Goal: Communication & Community: Share content

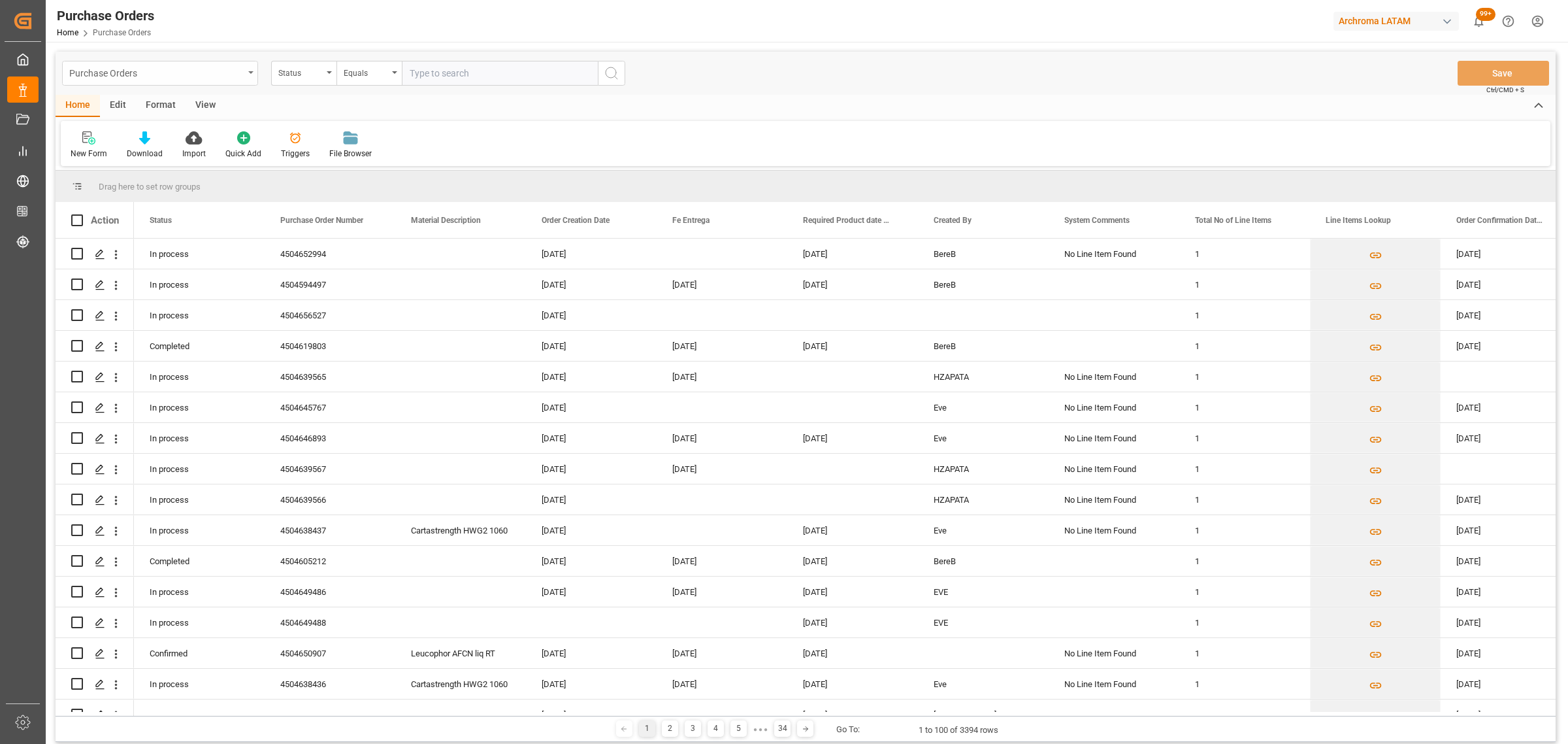
click at [230, 76] on div "Purchase Orders" at bounding box center [156, 72] width 174 height 16
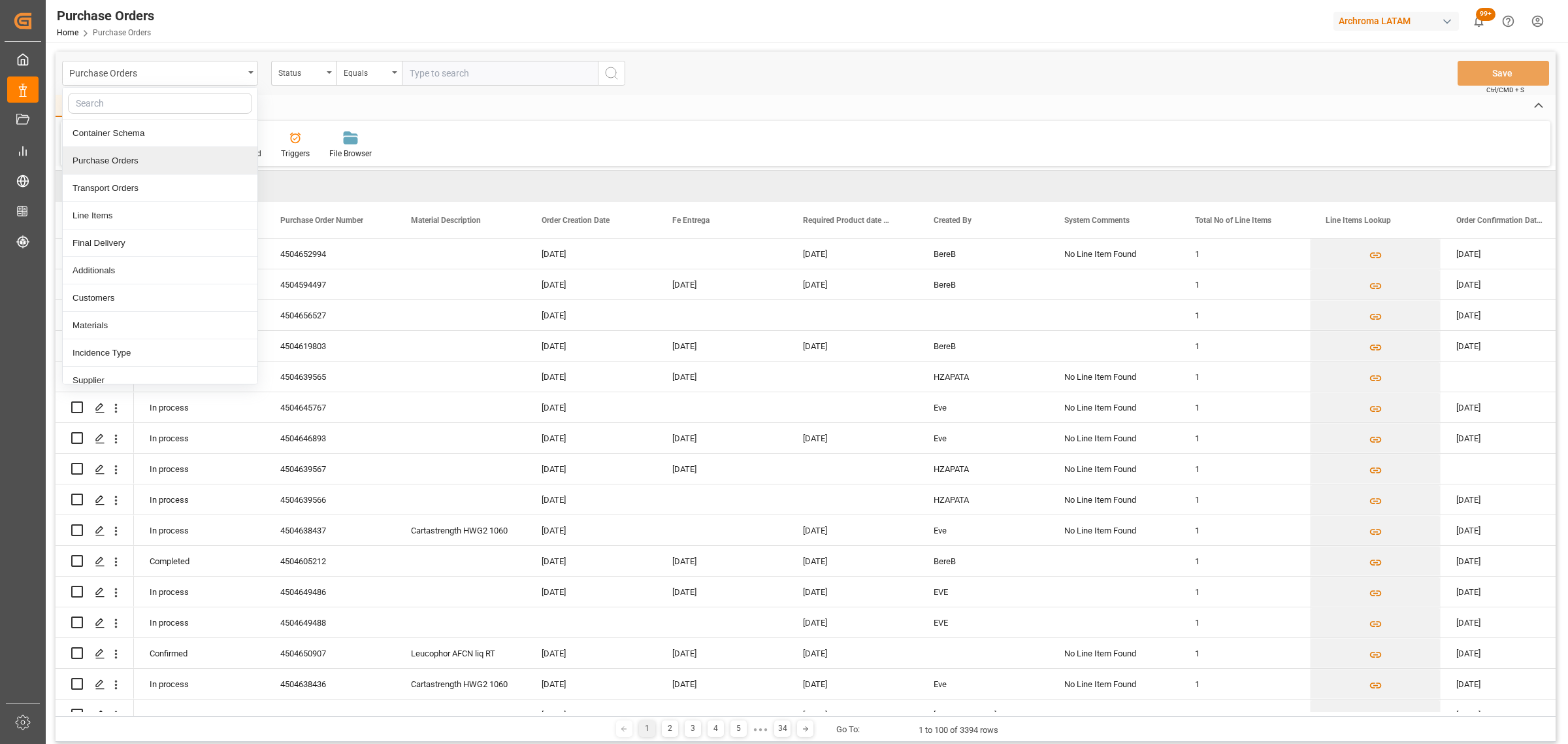
click at [145, 171] on div "Purchase Orders" at bounding box center [160, 161] width 195 height 28
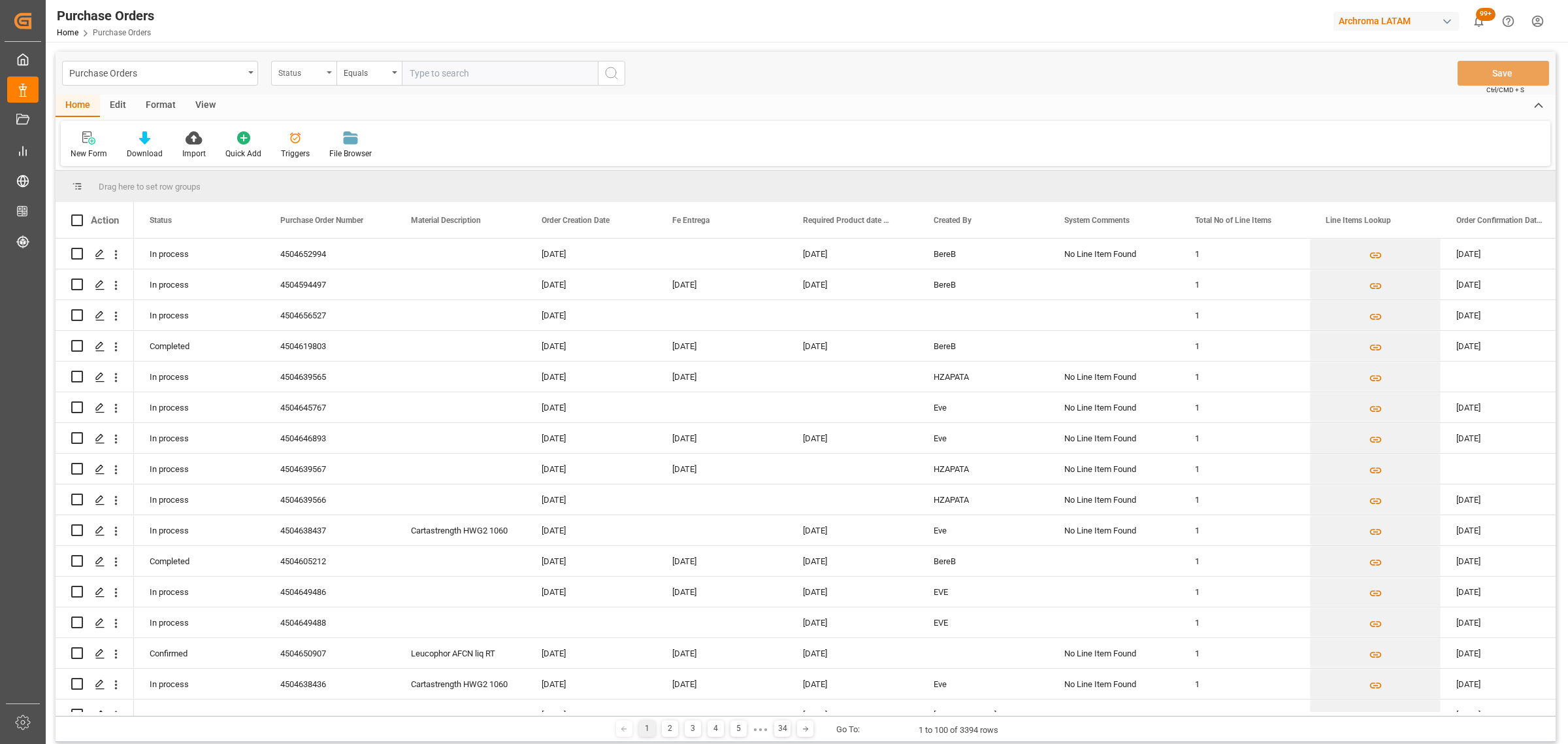
click at [301, 77] on div "Status" at bounding box center [300, 71] width 44 height 15
click at [327, 167] on div "Purchase Order Number" at bounding box center [369, 161] width 195 height 28
click at [367, 70] on div "Equals" at bounding box center [365, 71] width 44 height 15
click at [389, 163] on div "Fuzzy search" at bounding box center [434, 161] width 195 height 28
click at [445, 79] on input "text" at bounding box center [500, 73] width 196 height 25
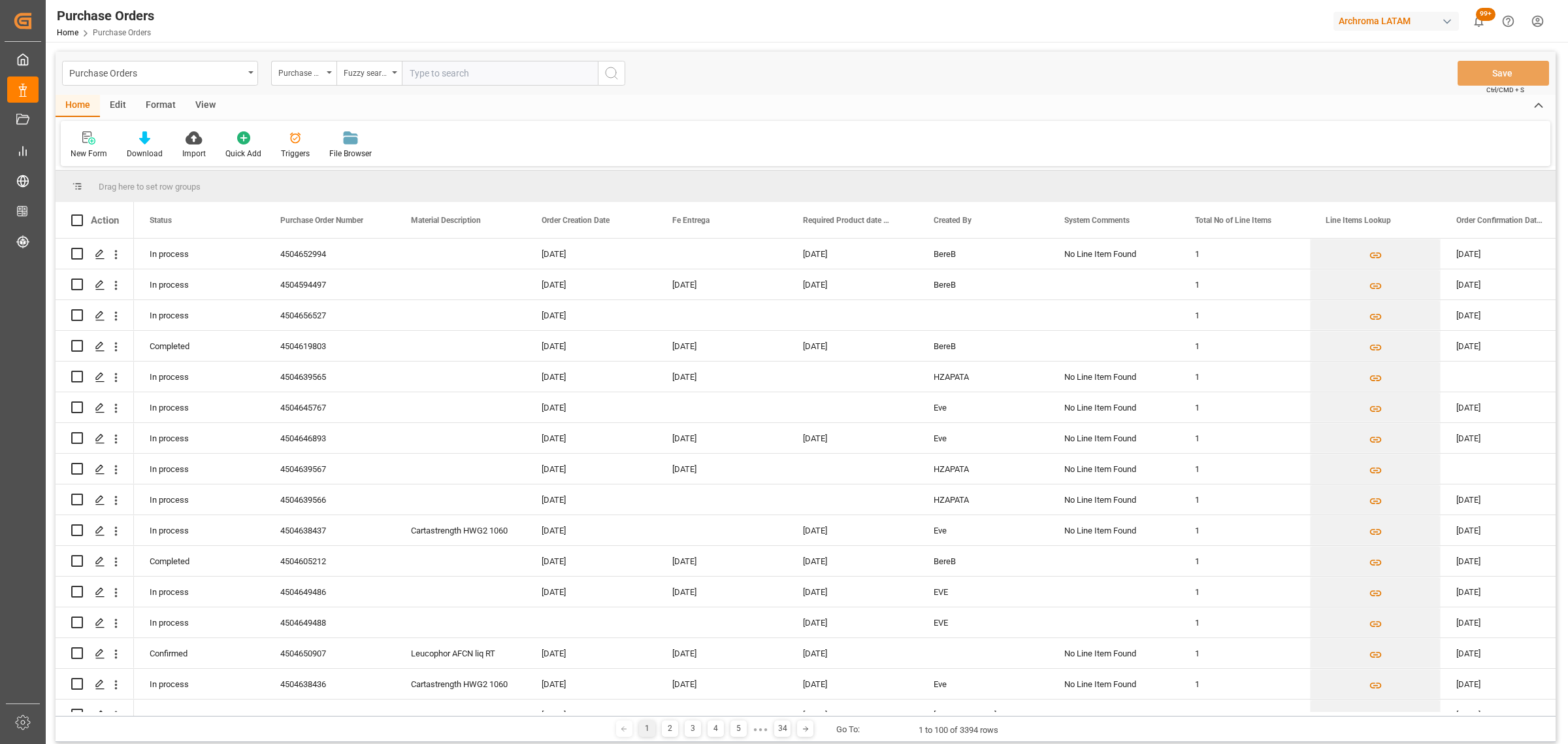
paste input "4504664239"
type input "4504664239"
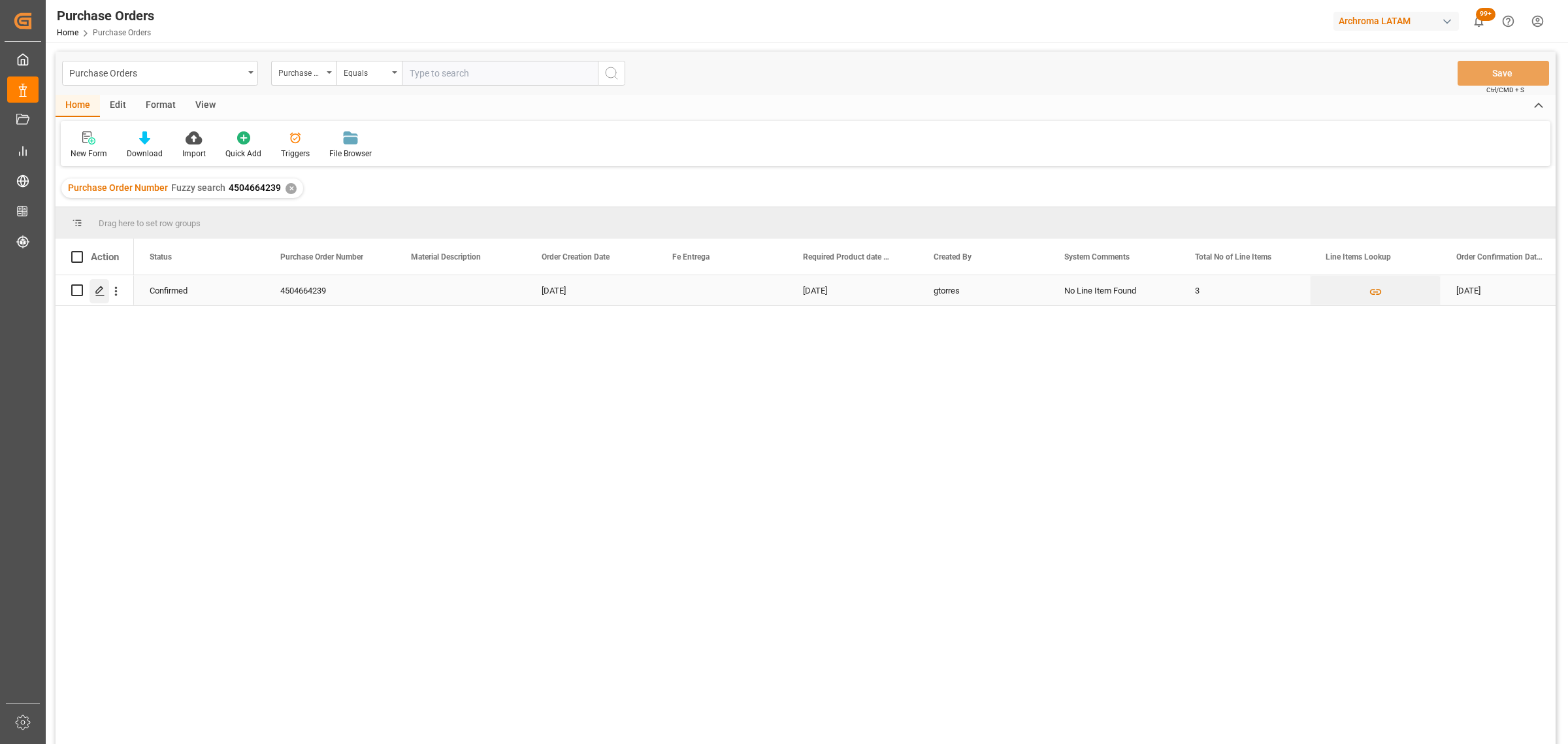
click at [93, 296] on div "Press SPACE to select this row." at bounding box center [99, 291] width 20 height 24
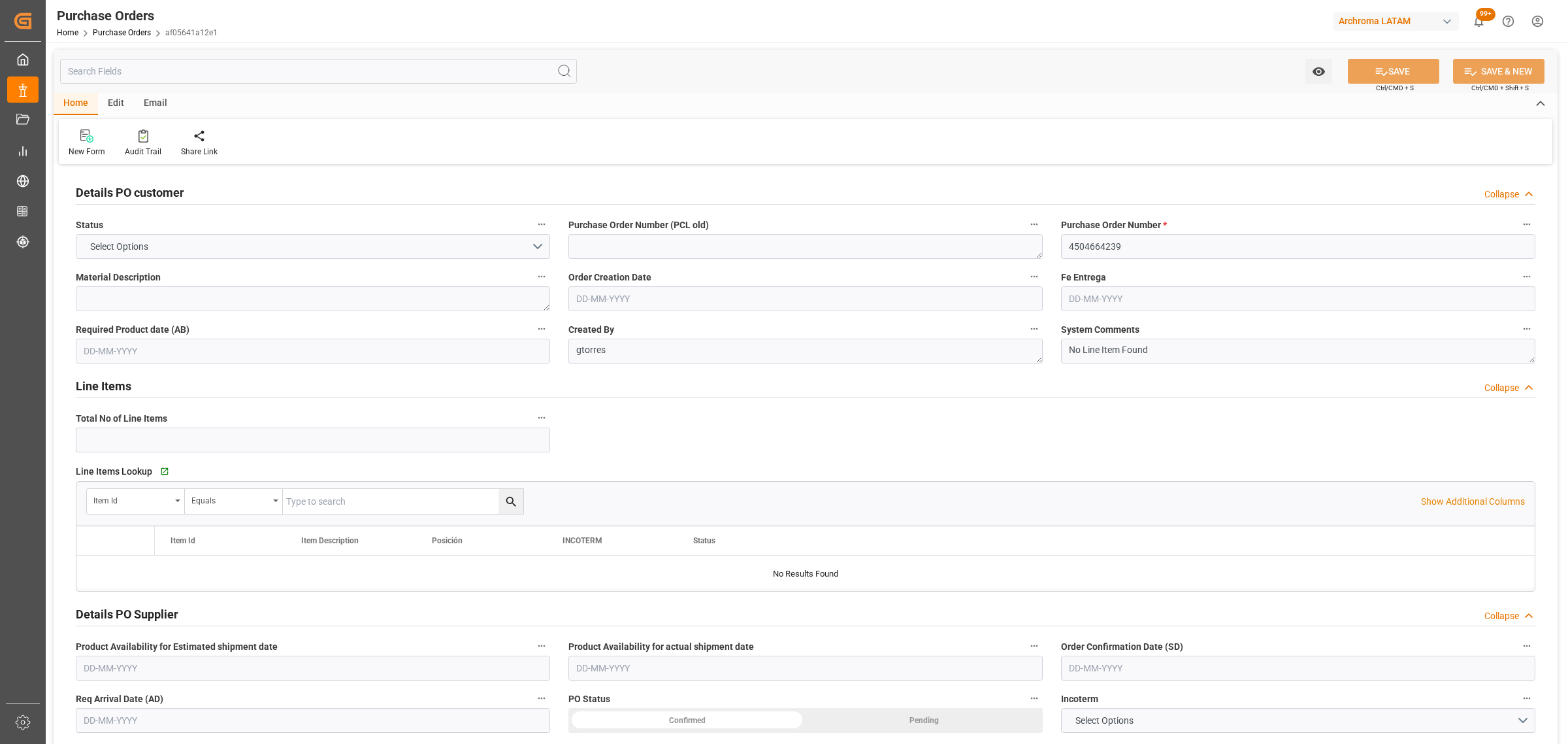
type input "3"
type input "[DATE]"
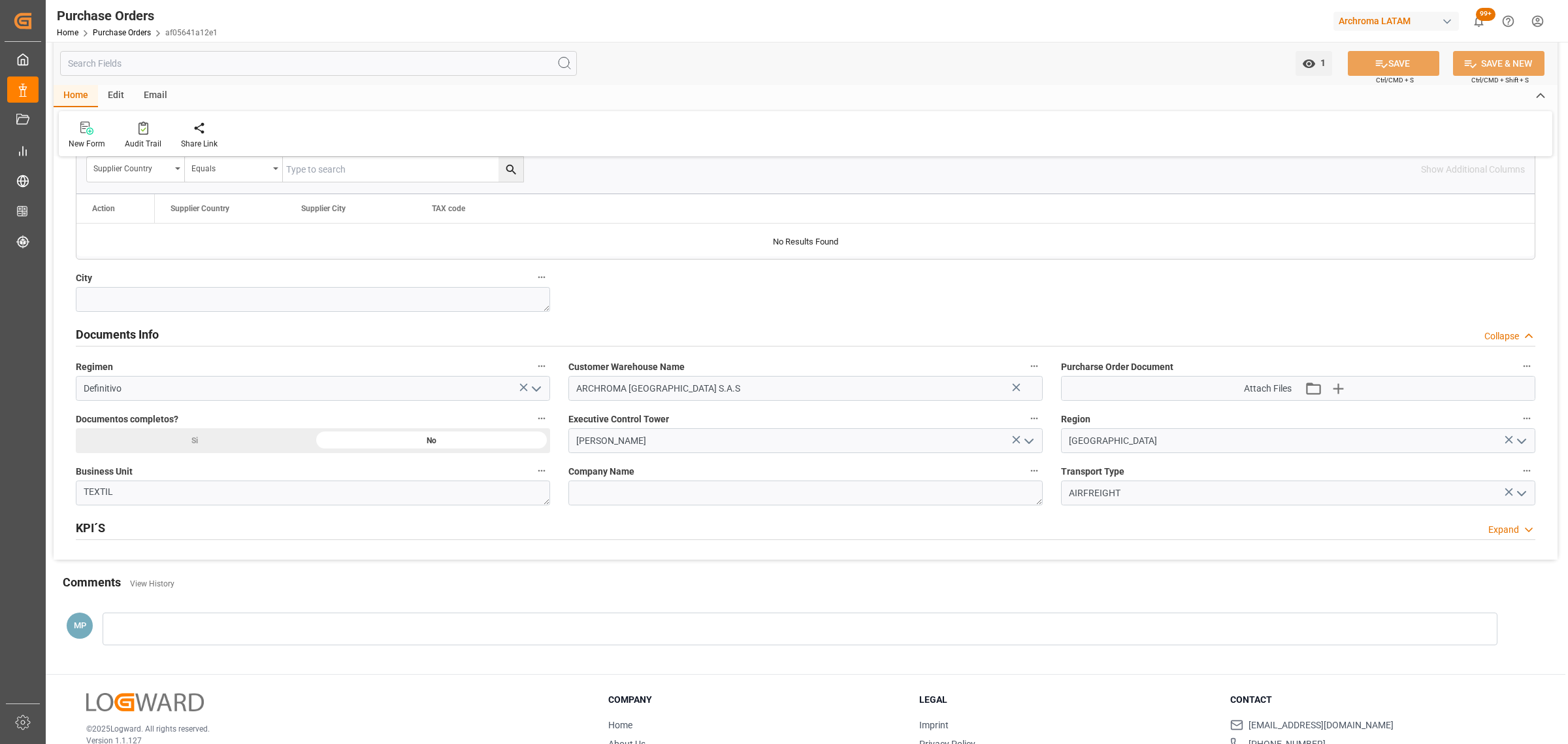
scroll to position [817, 0]
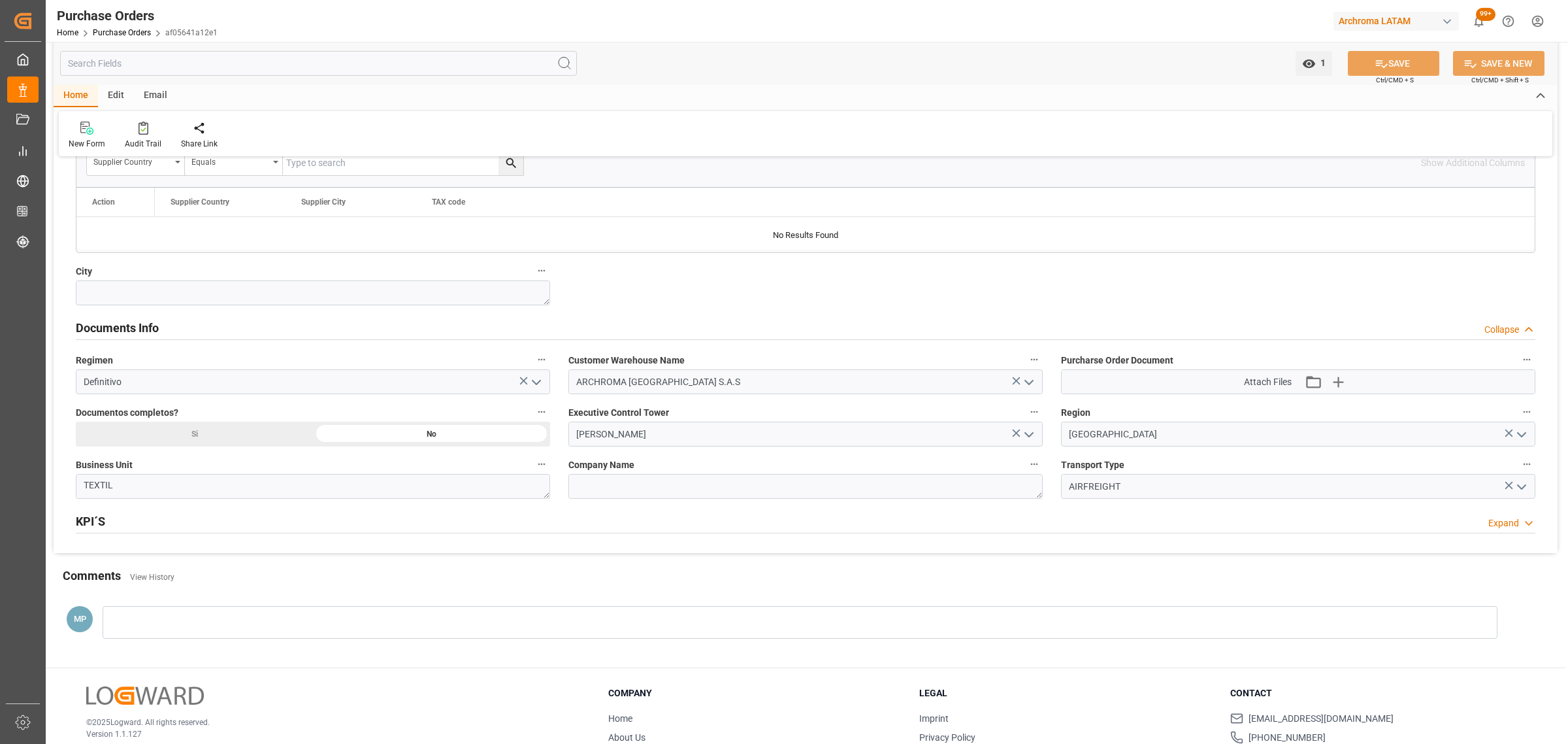
click at [206, 436] on div "Si" at bounding box center [194, 434] width 237 height 25
click at [1331, 388] on icon "button" at bounding box center [1338, 382] width 21 height 21
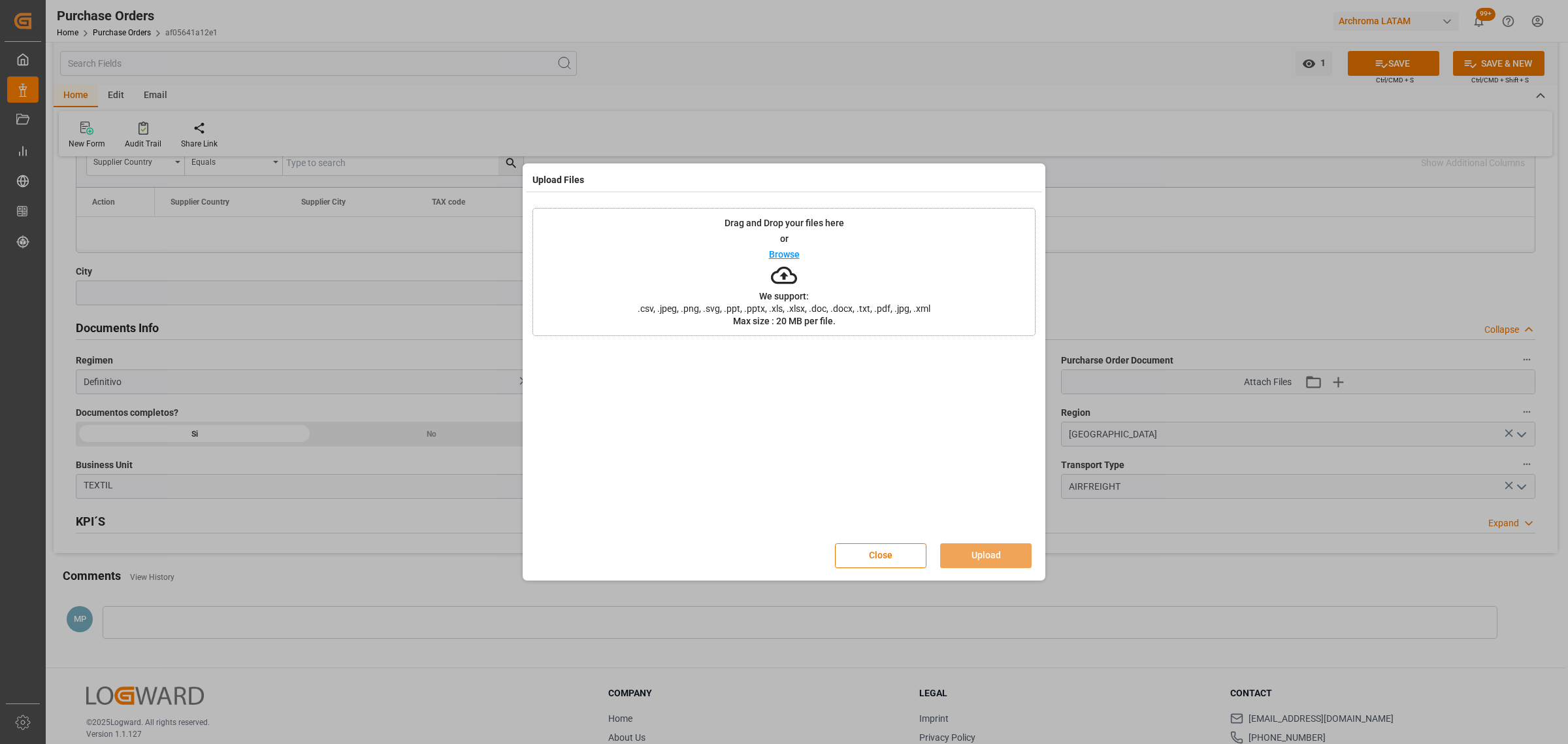
click at [778, 242] on div "Drag and Drop your files here or Browse We support: .csv, .jpeg, .png, .svg, .p…" at bounding box center [784, 272] width 503 height 128
click at [1013, 554] on button "Upload" at bounding box center [985, 556] width 91 height 25
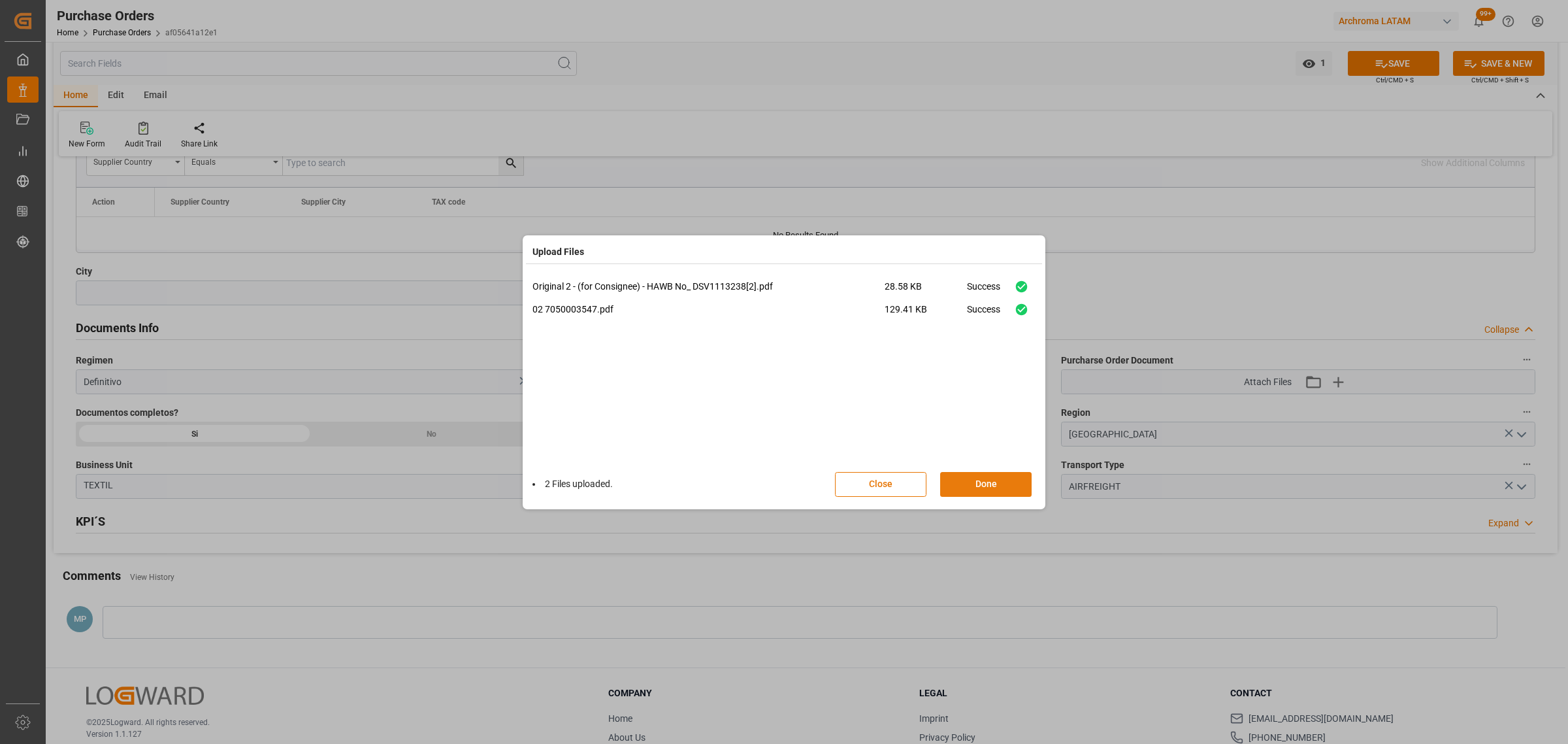
click at [984, 490] on button "Done" at bounding box center [985, 485] width 91 height 25
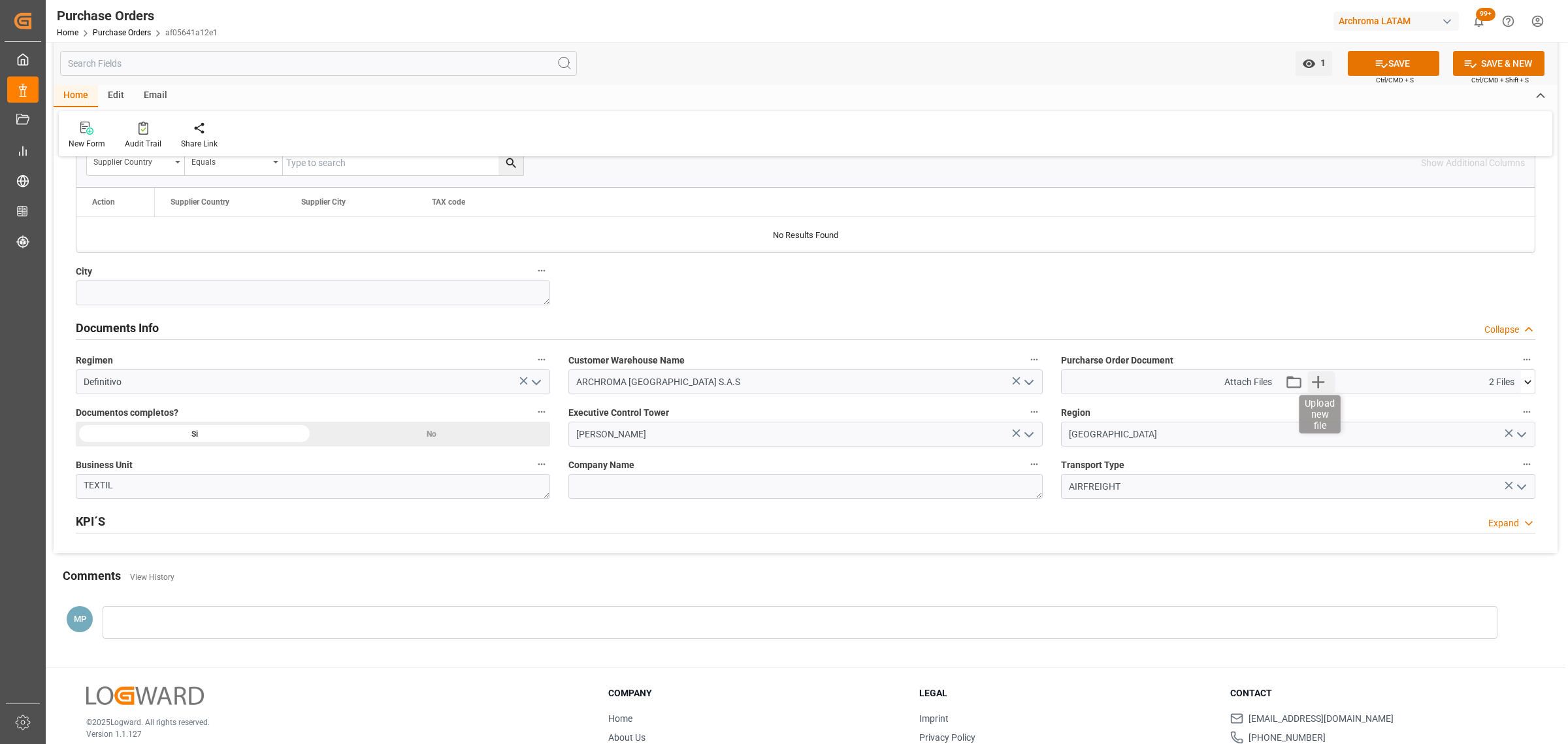
click at [1323, 384] on icon "button" at bounding box center [1318, 382] width 13 height 13
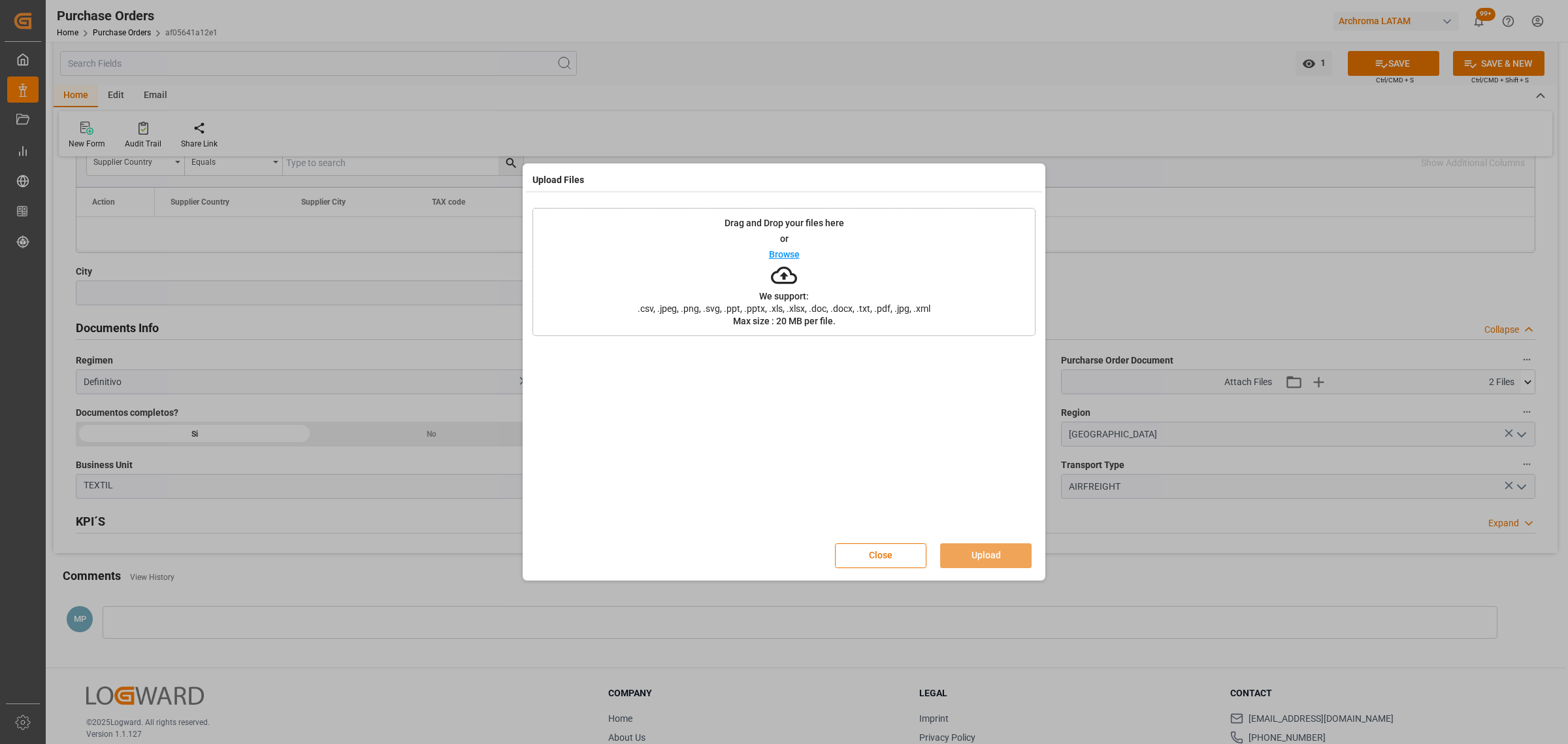
click at [787, 253] on p "Browse" at bounding box center [784, 254] width 31 height 9
click at [877, 554] on button "Close" at bounding box center [880, 556] width 91 height 25
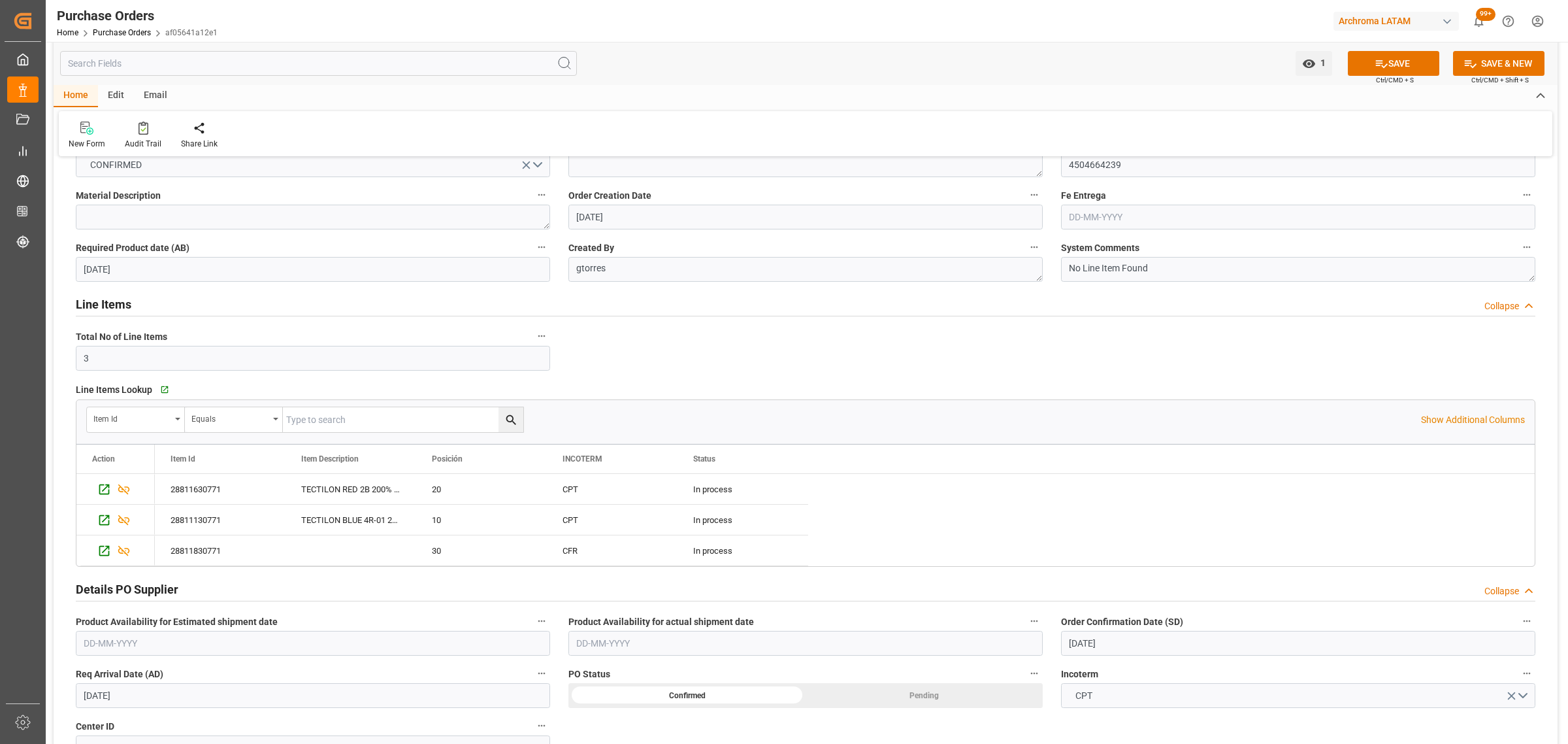
scroll to position [0, 0]
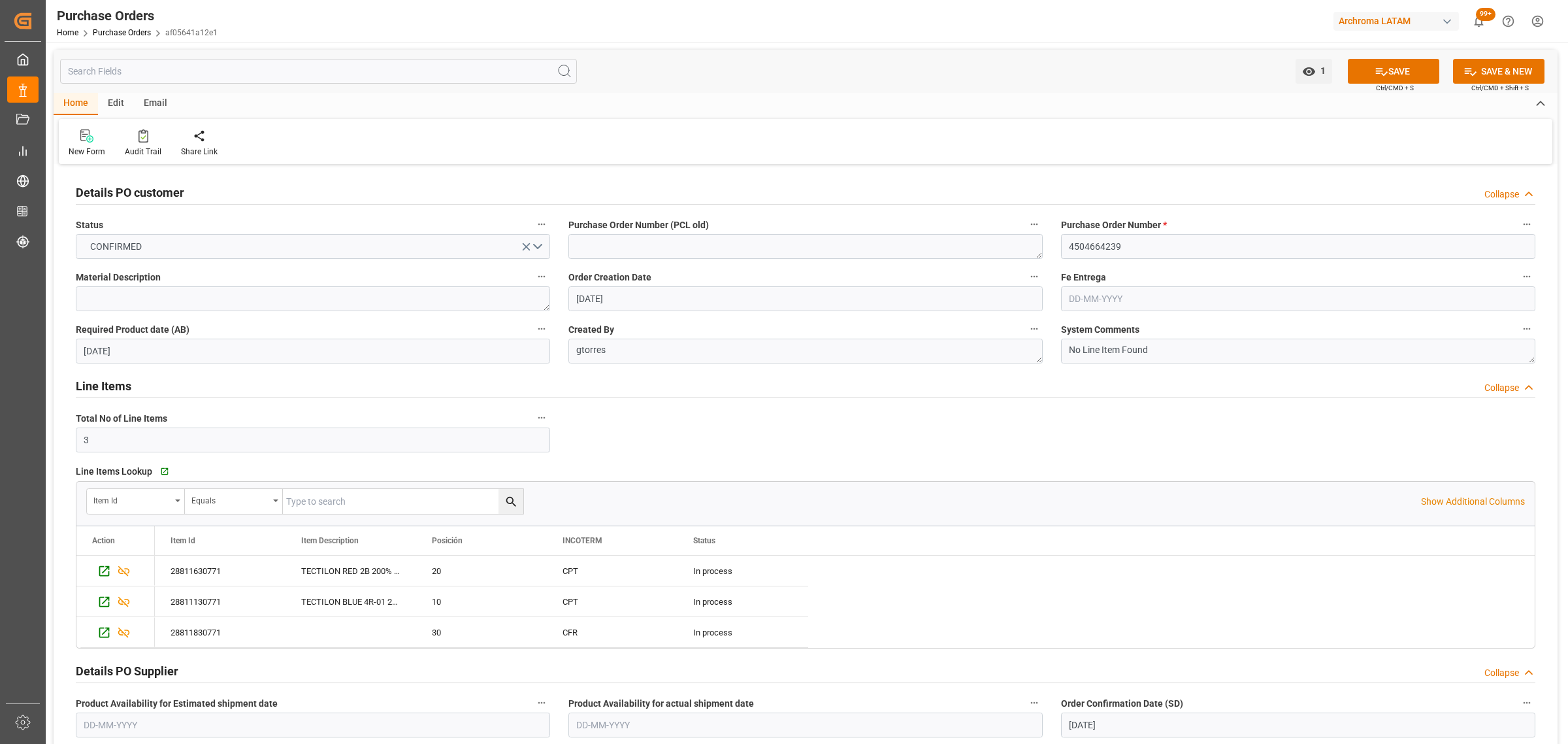
click at [151, 105] on div "Email" at bounding box center [155, 104] width 43 height 22
click at [102, 132] on div at bounding box center [88, 136] width 40 height 14
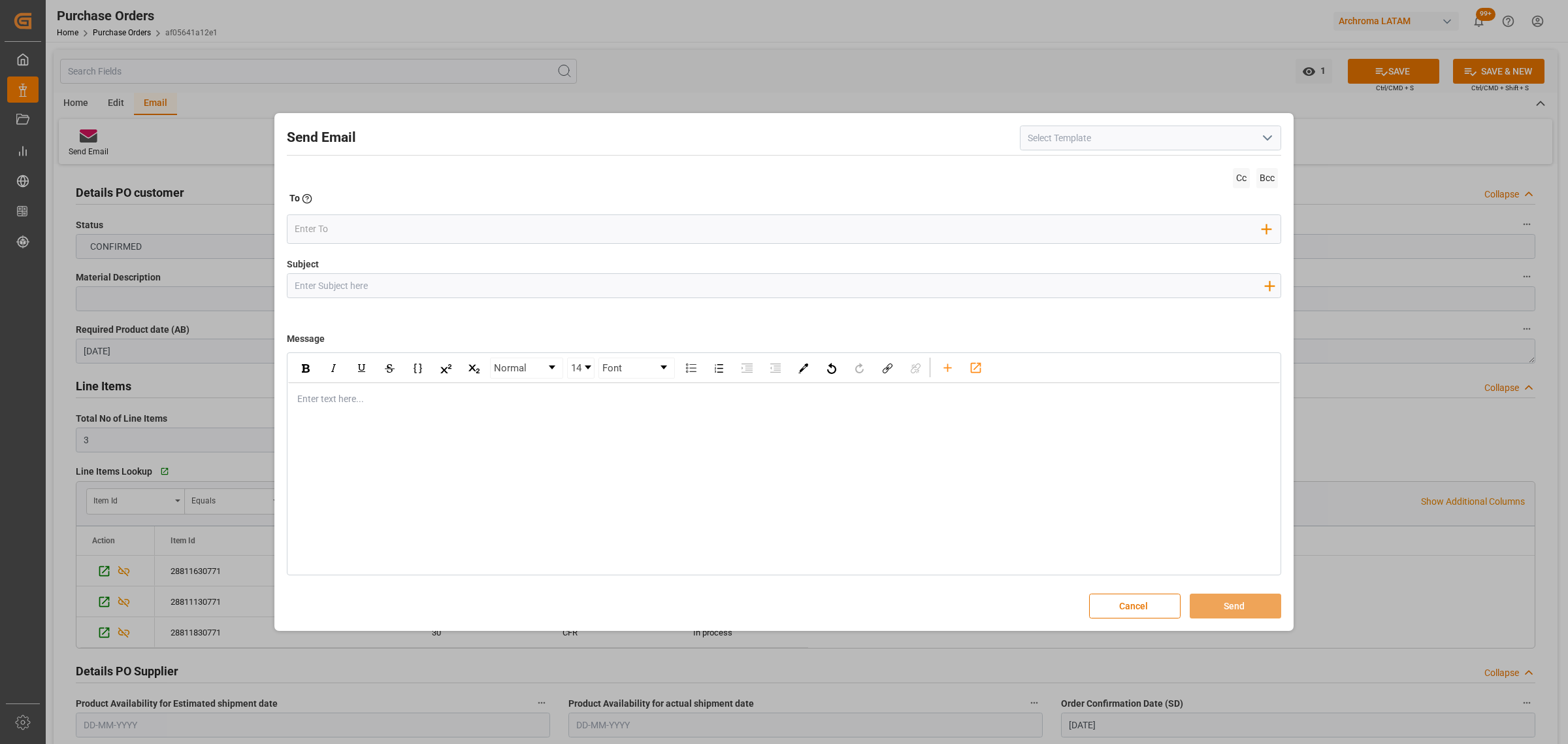
click at [418, 293] on input "Subject" at bounding box center [779, 285] width 983 height 23
type input "p"
click at [1263, 282] on icon "button" at bounding box center [1270, 286] width 21 height 21
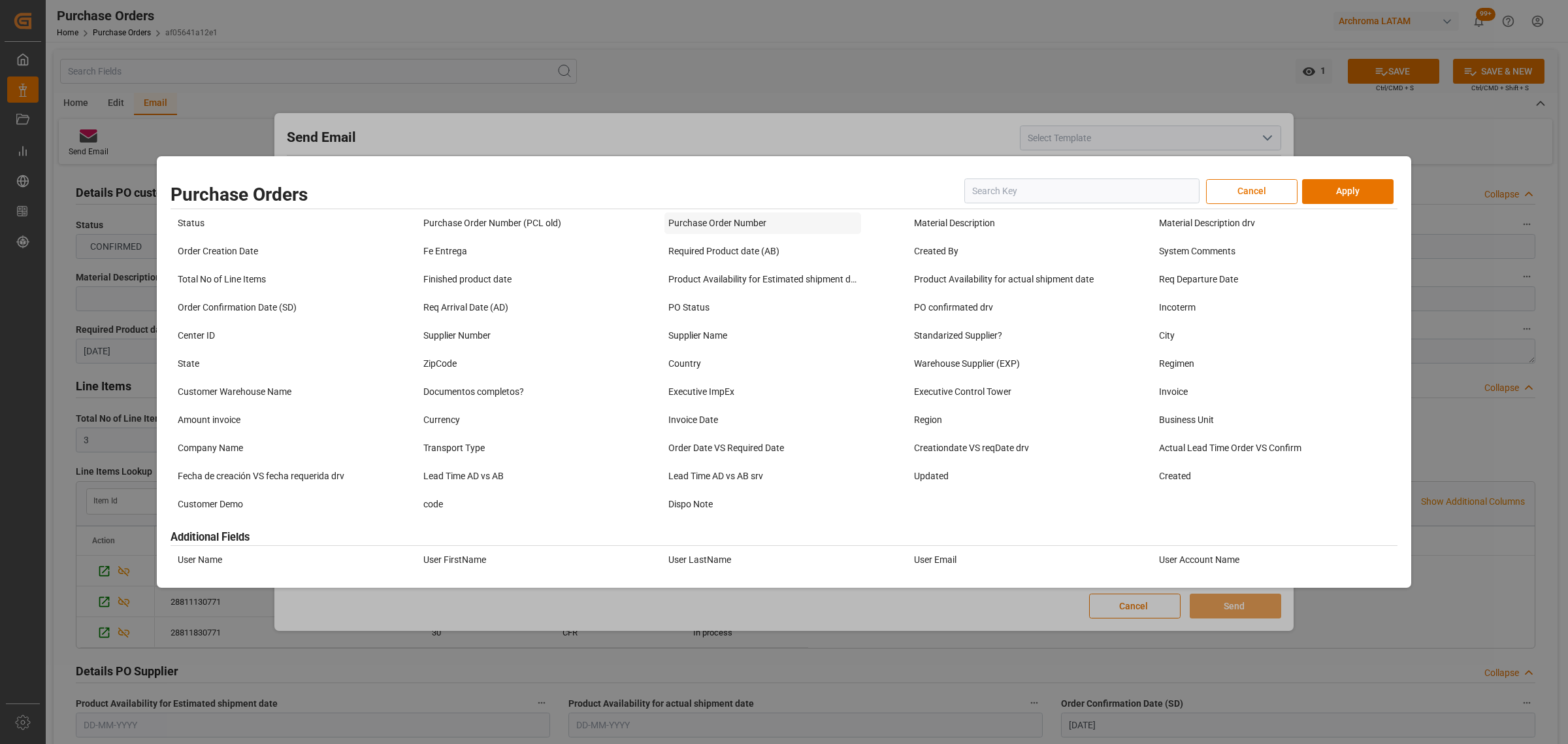
click at [674, 223] on div "Purchase Order Number" at bounding box center [762, 223] width 196 height 22
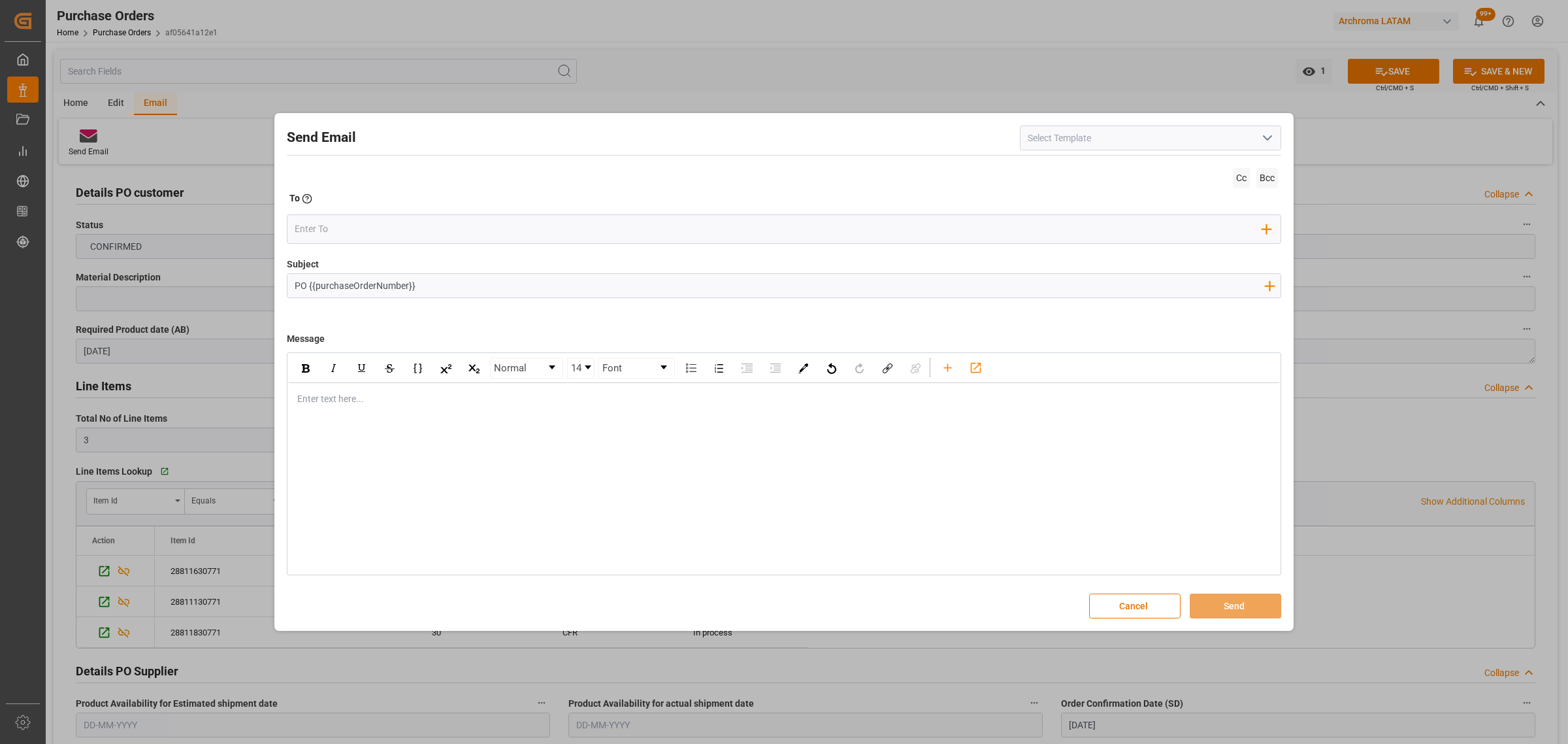
click at [519, 285] on input "PO {{purchaseOrderNumber}}" at bounding box center [779, 285] width 983 height 23
click at [830, 282] on input "PO {{purchaseOrderNumber}} 10,20,30 //TE//AIR//DOCUMENTOS//ARCHROMA [GEOGRAPHIC…" at bounding box center [779, 285] width 983 height 23
click at [794, 288] on input "PO {{purchaseOrderNumber}} 10,20,30 //TE//AIR//DOCUMENTOS//ARCHROMA [GEOGRAPHIC…" at bounding box center [779, 285] width 983 height 23
click at [789, 286] on input "PO {{purchaseOrderNumber}} 10,20,30 //TE//AIR//DOCUMENTOS//ARCHROMA [GEOGRAPHIC…" at bounding box center [779, 285] width 983 height 23
click at [774, 290] on input "PO {{purchaseOrderNumber}} 10,20,30 //TE//AIR//DOCUMENTOS//ARCHROMA [GEOGRAPHIC…" at bounding box center [779, 285] width 983 height 23
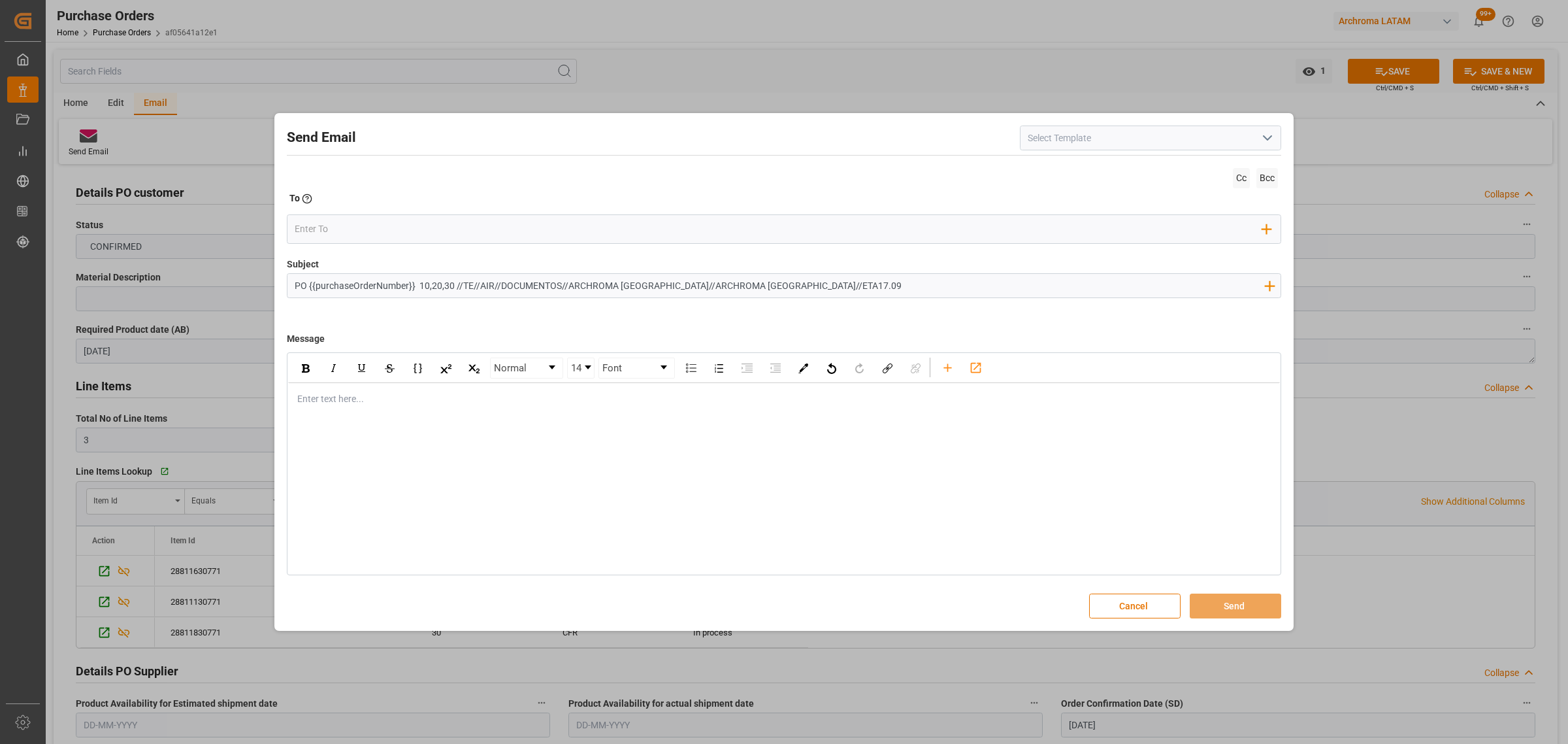
type input "PO {{purchaseOrderNumber}} 10,20,30 //TE//AIR//DOCUMENTOS//ARCHROMA [GEOGRAPHIC…"
click at [478, 423] on div "Normal 14 Font Enter text here..." at bounding box center [784, 464] width 995 height 223
click at [396, 399] on div "rdw-editor" at bounding box center [785, 399] width 973 height 14
click at [371, 386] on div "Enter text here..." at bounding box center [784, 399] width 992 height 32
click at [352, 402] on div "rdw-editor" at bounding box center [785, 399] width 973 height 14
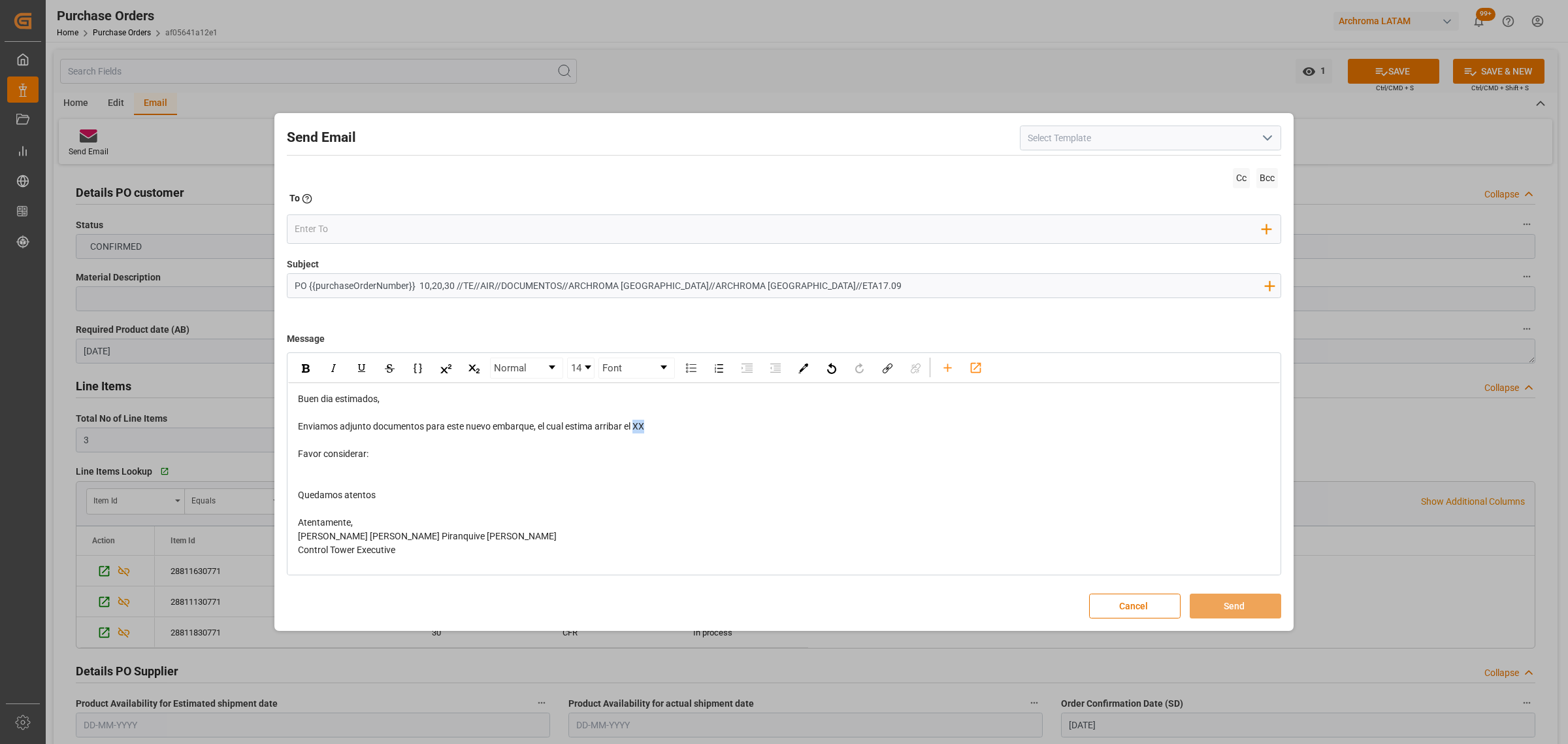
drag, startPoint x: 652, startPoint y: 429, endPoint x: 637, endPoint y: 429, distance: 15.0
click at [637, 429] on div "Enviamos adjunto documentos para este nuevo embarque, el cual estima arribar el…" at bounding box center [785, 426] width 973 height 14
click at [348, 471] on div "rdw-editor" at bounding box center [785, 467] width 973 height 14
drag, startPoint x: 671, startPoint y: 429, endPoint x: 598, endPoint y: 429, distance: 73.0
click at [598, 429] on div "Enviamos adjunto documentos para este nuevo embarque, el cual estima arribar el…" at bounding box center [785, 426] width 973 height 14
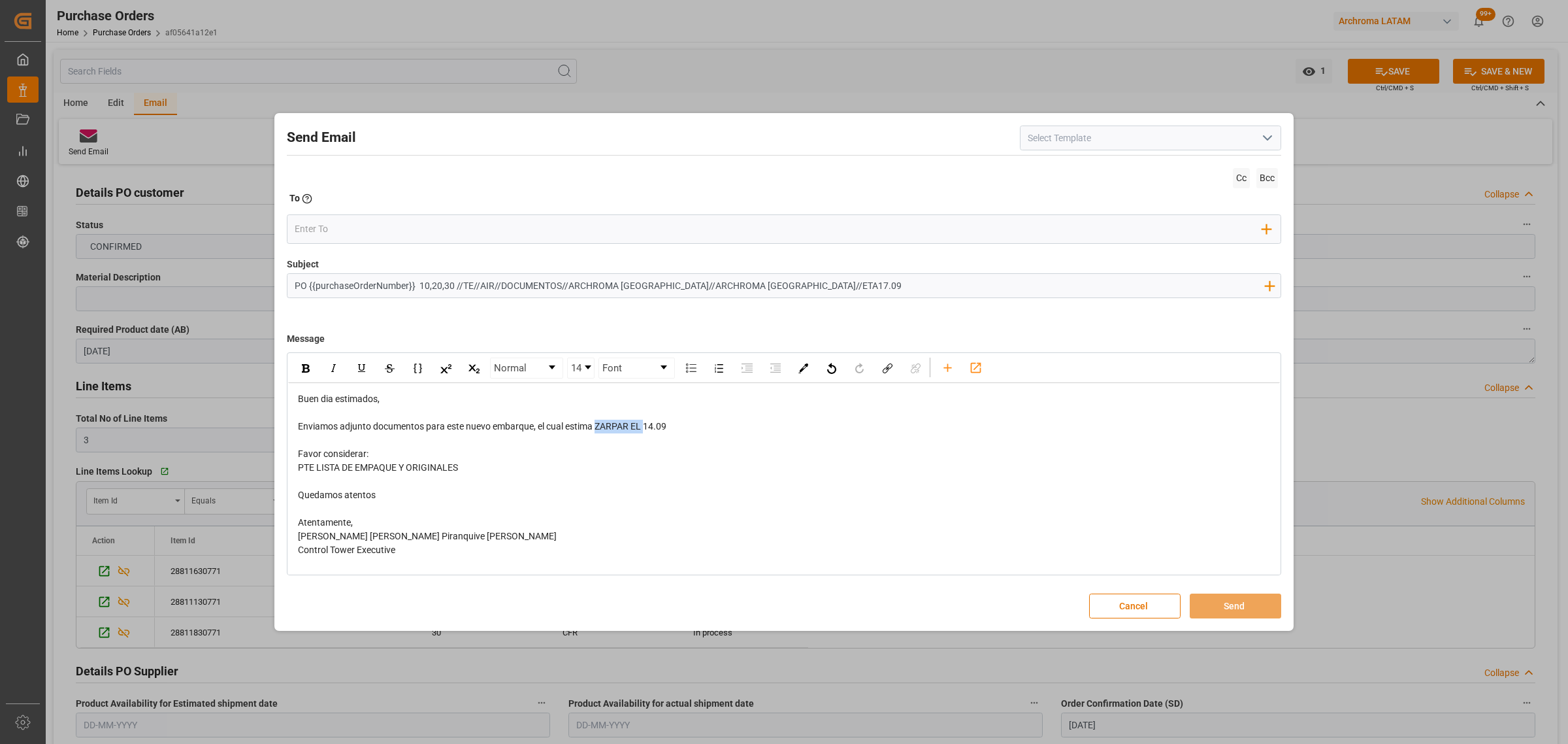
drag, startPoint x: 644, startPoint y: 426, endPoint x: 599, endPoint y: 423, distance: 45.1
click at [599, 423] on span "Enviamos adjunto documentos para este nuevo embarque, el cual estima ZARPAR EL …" at bounding box center [483, 426] width 369 height 11
click at [344, 223] on input "email" at bounding box center [779, 229] width 968 height 20
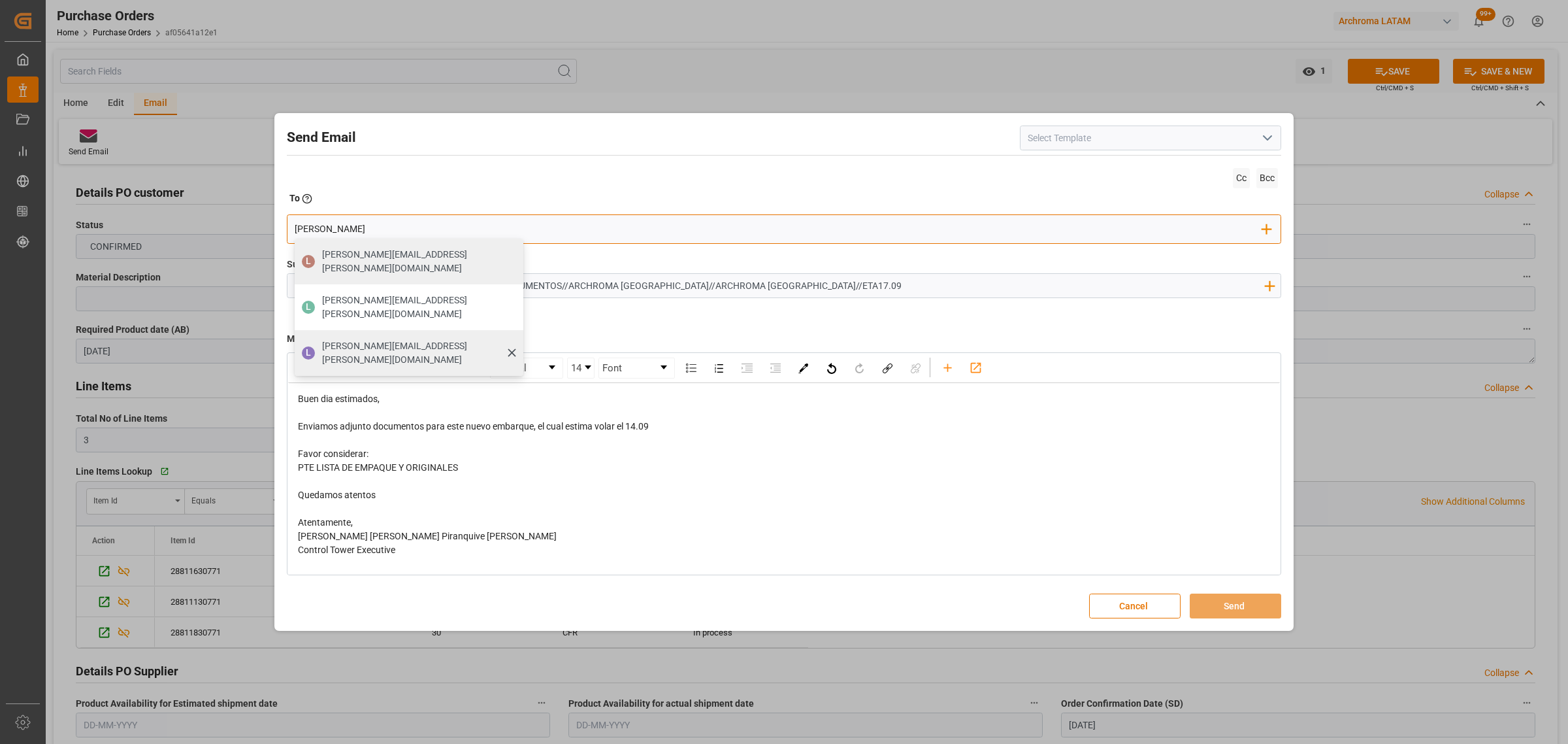
type input "[PERSON_NAME]"
click at [378, 339] on span "[PERSON_NAME][EMAIL_ADDRESS][PERSON_NAME][DOMAIN_NAME]" at bounding box center [418, 353] width 192 height 28
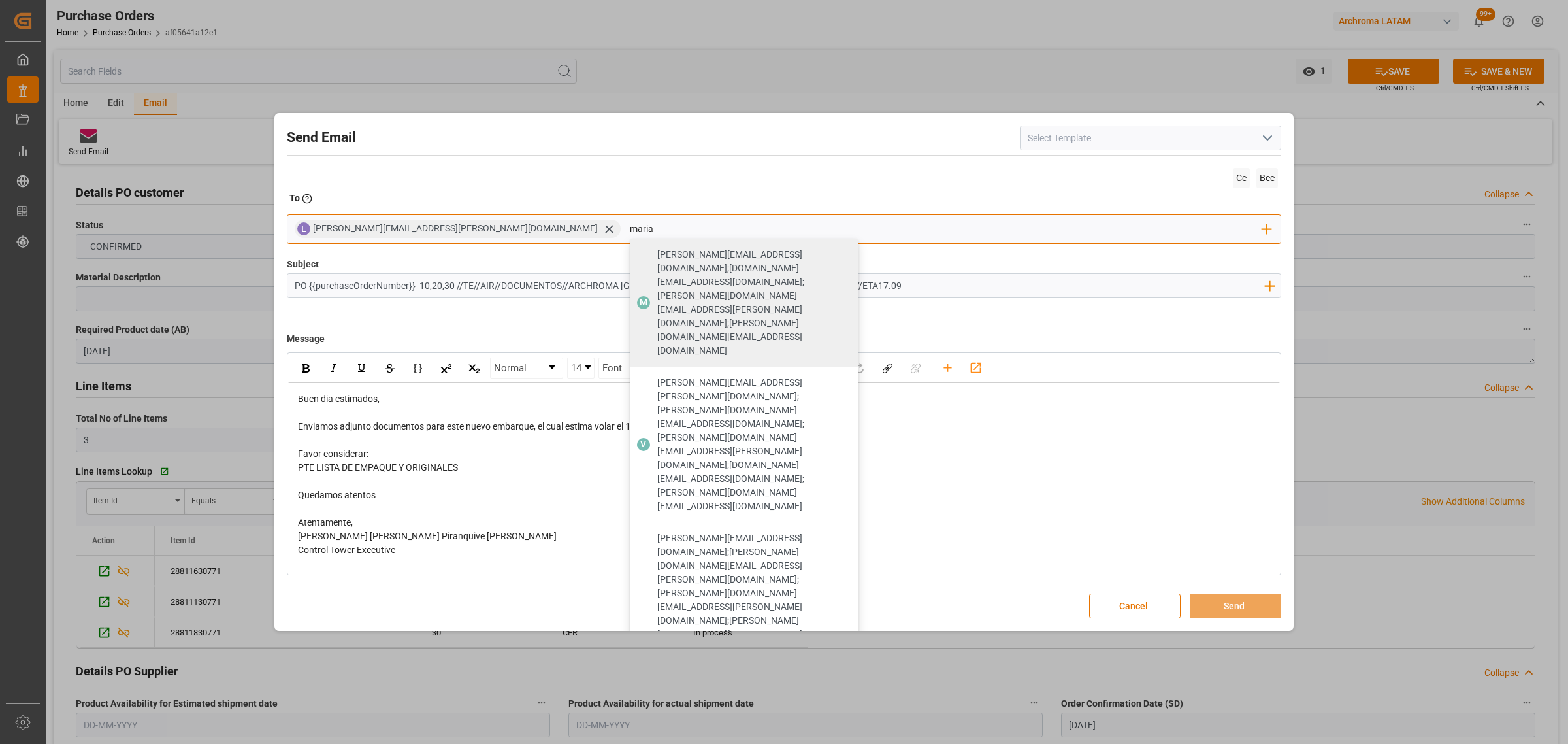
type input "maria"
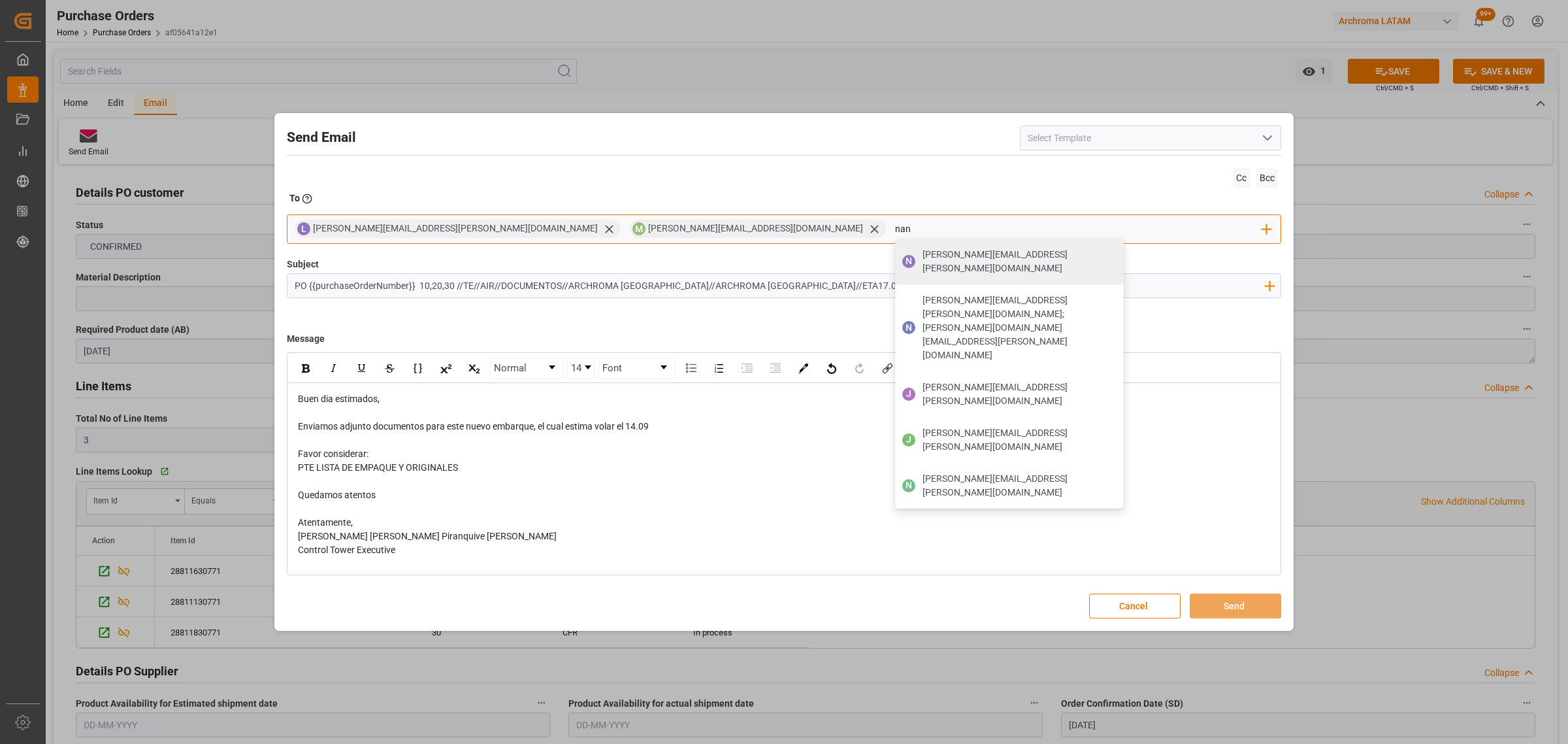
drag, startPoint x: 697, startPoint y: 222, endPoint x: 641, endPoint y: 228, distance: 56.3
click at [641, 228] on div "[PERSON_NAME] [PERSON_NAME][EMAIL_ADDRESS][PERSON_NAME][DOMAIN_NAME] M [DOMAIN_…" at bounding box center [784, 229] width 995 height 30
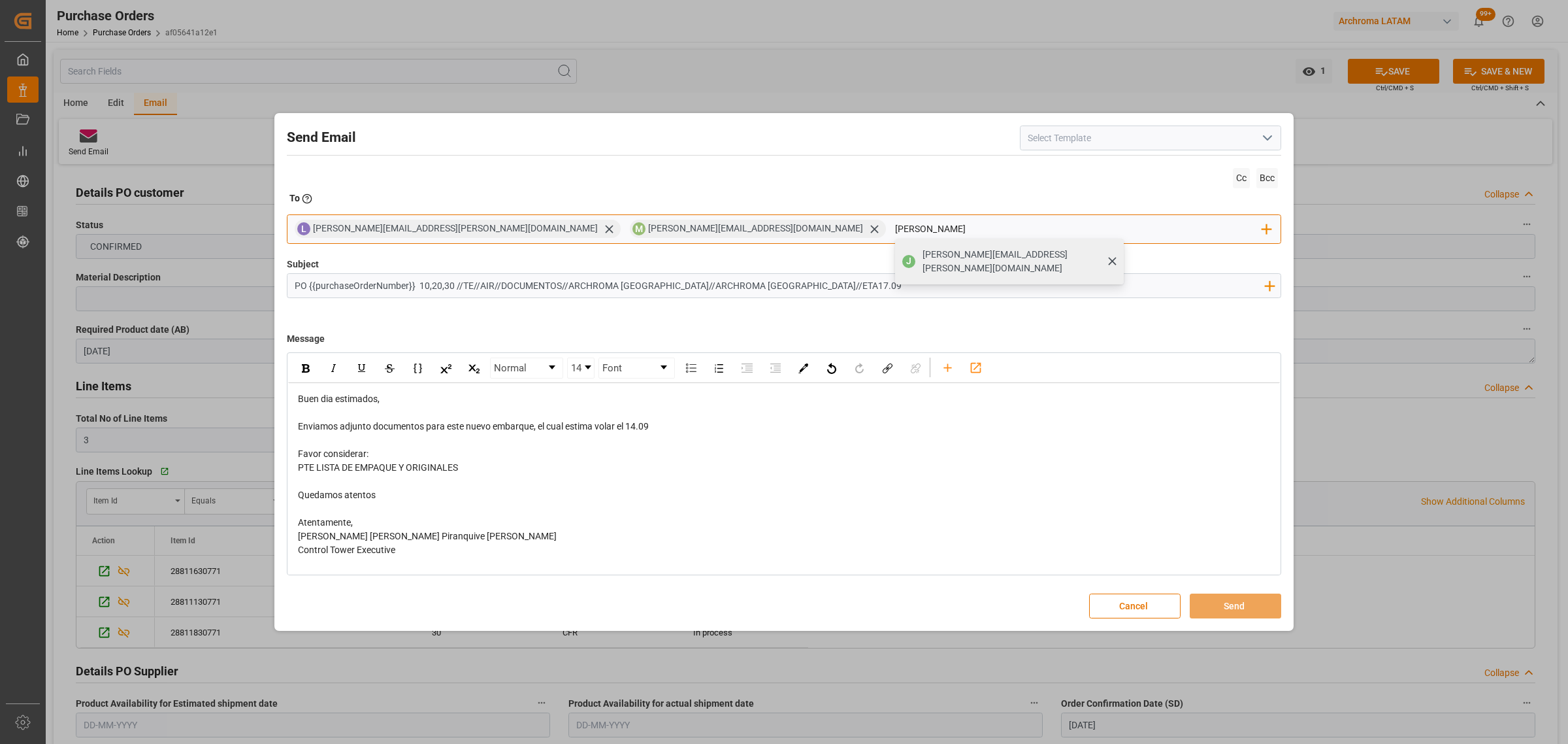
type input "[PERSON_NAME]"
click at [922, 255] on span "[PERSON_NAME][EMAIL_ADDRESS][PERSON_NAME][DOMAIN_NAME]" at bounding box center [1018, 261] width 192 height 28
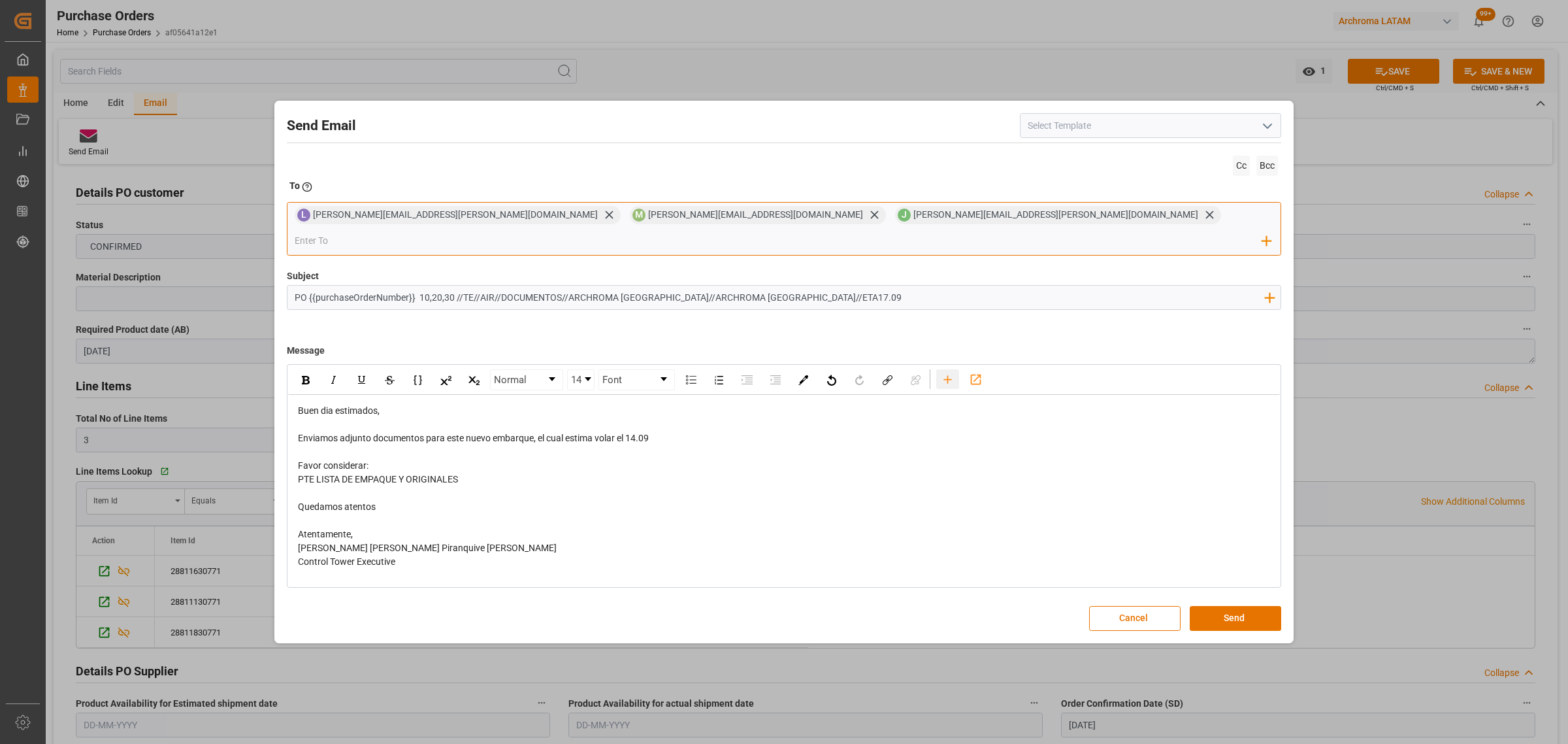
click at [955, 370] on div "rdw-toolbar" at bounding box center [947, 379] width 23 height 20
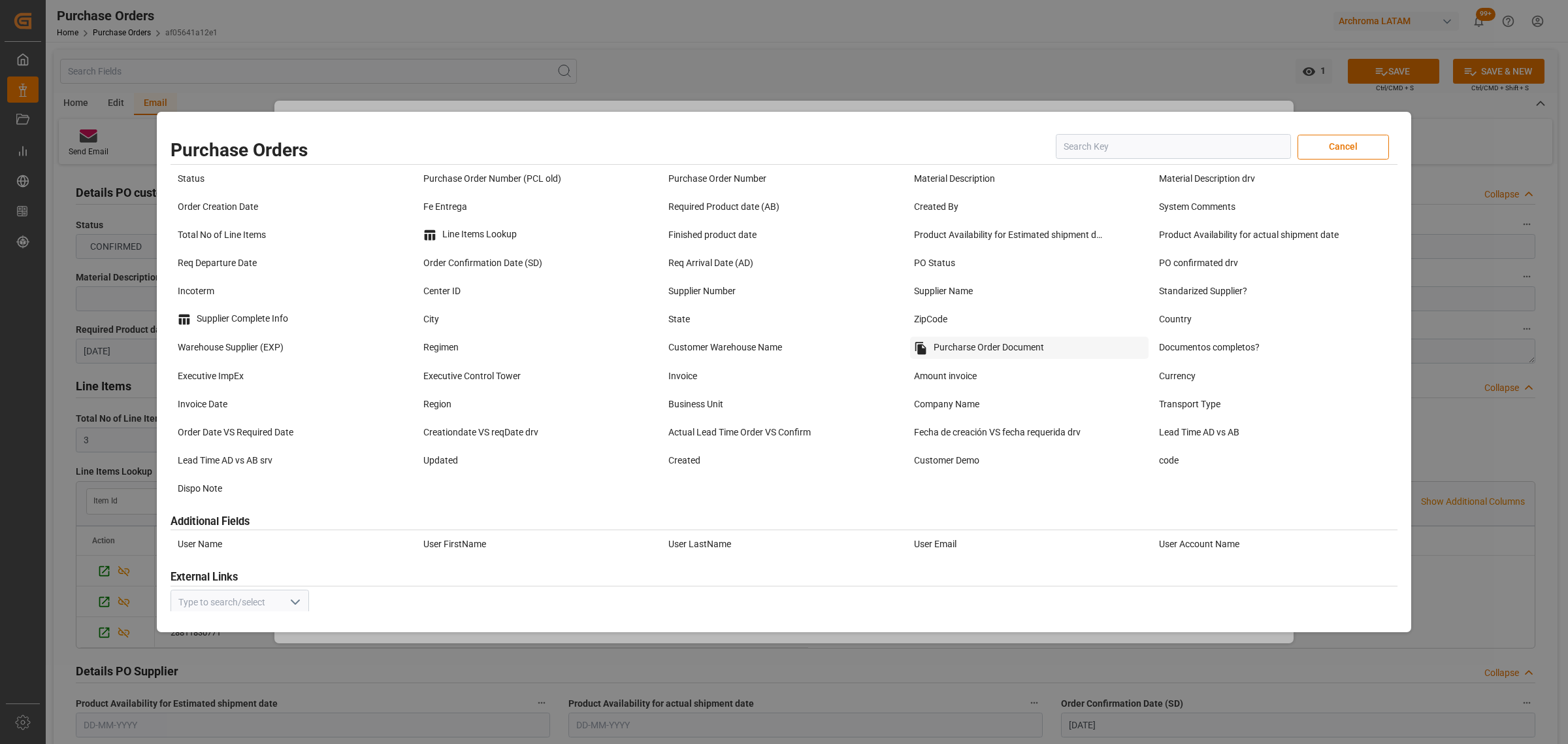
click at [956, 348] on div "Purcharse Order Document" at bounding box center [1030, 348] width 239 height 22
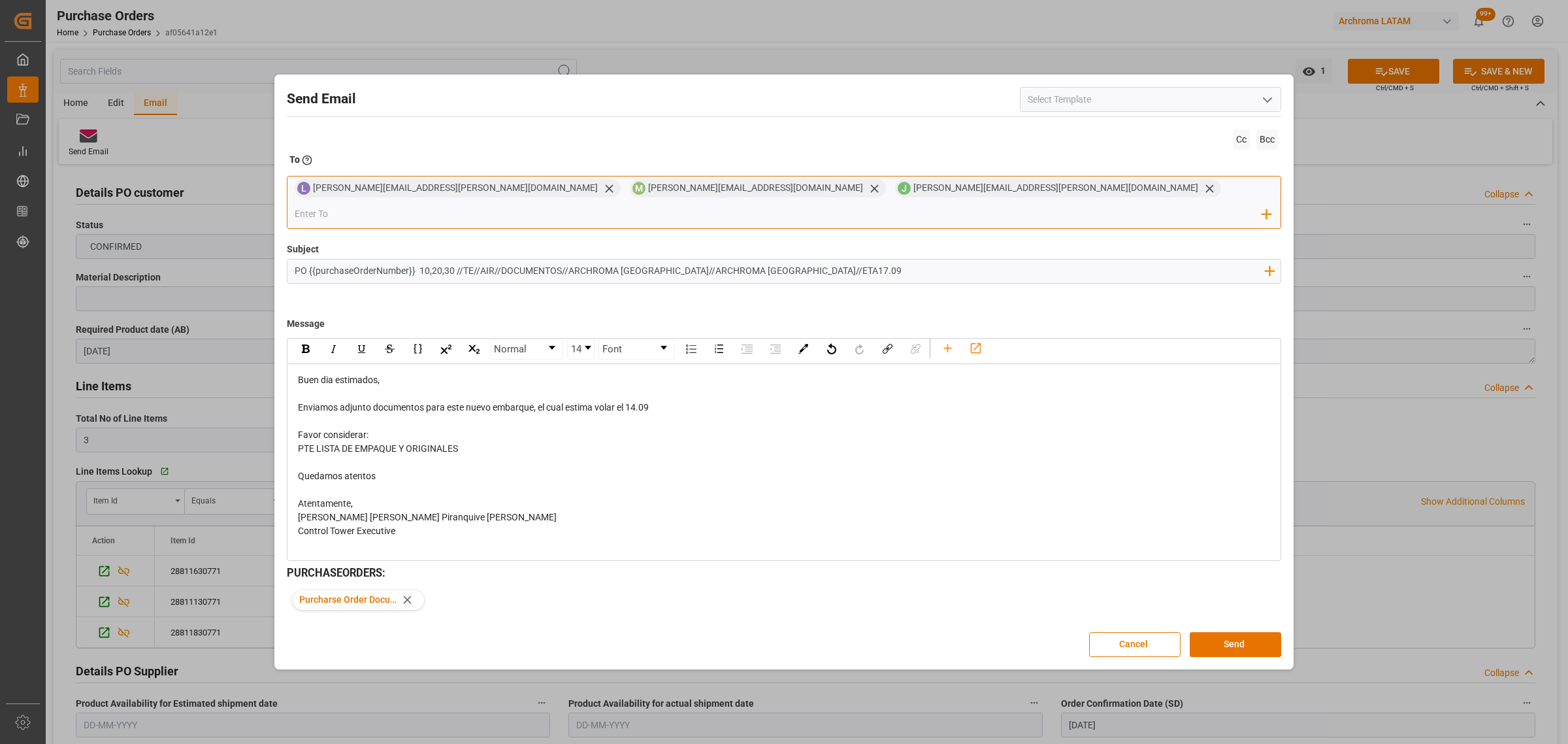
scroll to position [5, 0]
drag, startPoint x: 494, startPoint y: 435, endPoint x: 293, endPoint y: 439, distance: 201.0
click at [293, 439] on div "Buen dia estimados, Enviamos adjunto documentos para este nuevo embarque, el cu…" at bounding box center [784, 462] width 992 height 197
click at [302, 344] on img "rdw-inline-control" at bounding box center [306, 348] width 8 height 9
click at [743, 469] on div "Quedamos atentos" at bounding box center [785, 475] width 973 height 14
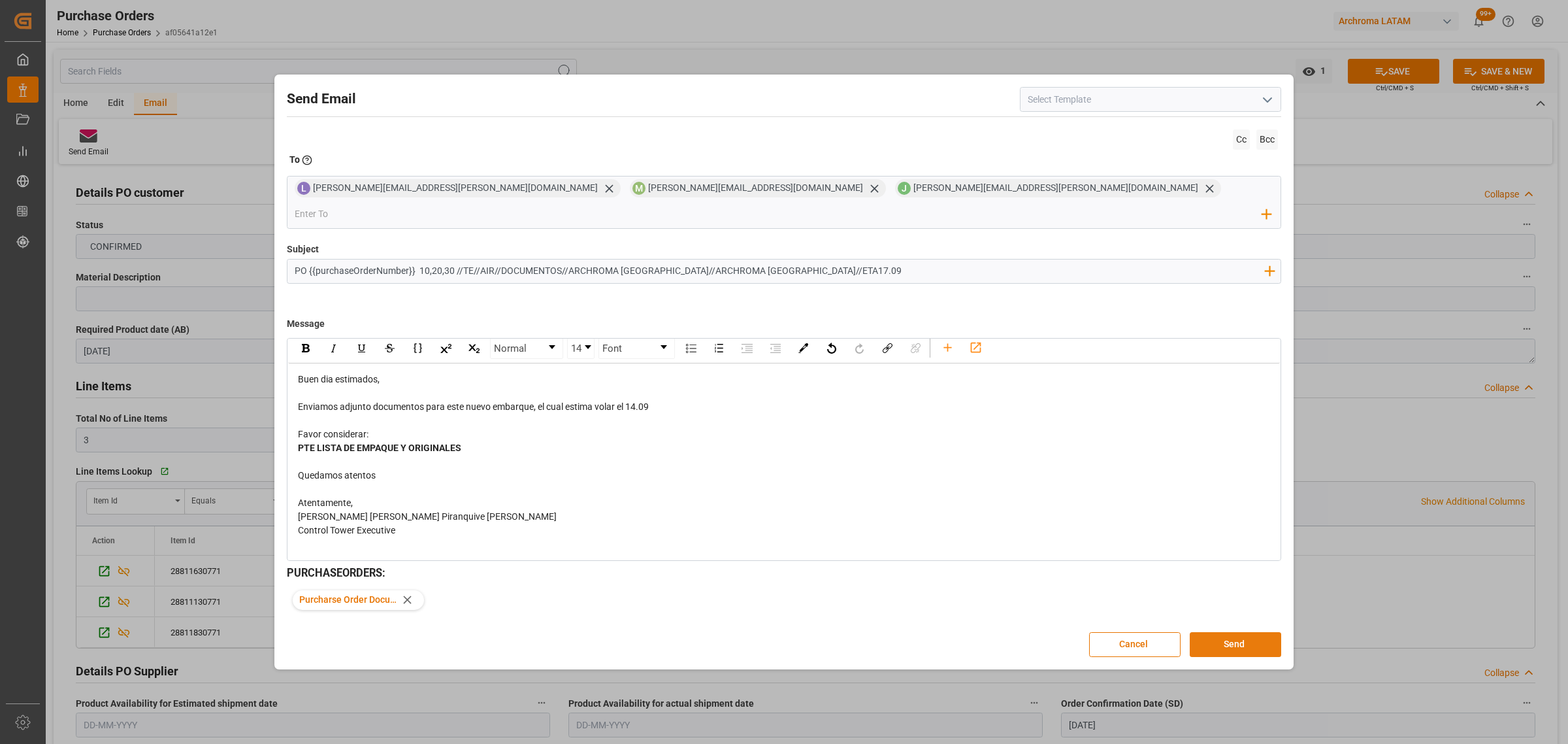
click at [1241, 632] on button "Send" at bounding box center [1235, 645] width 91 height 25
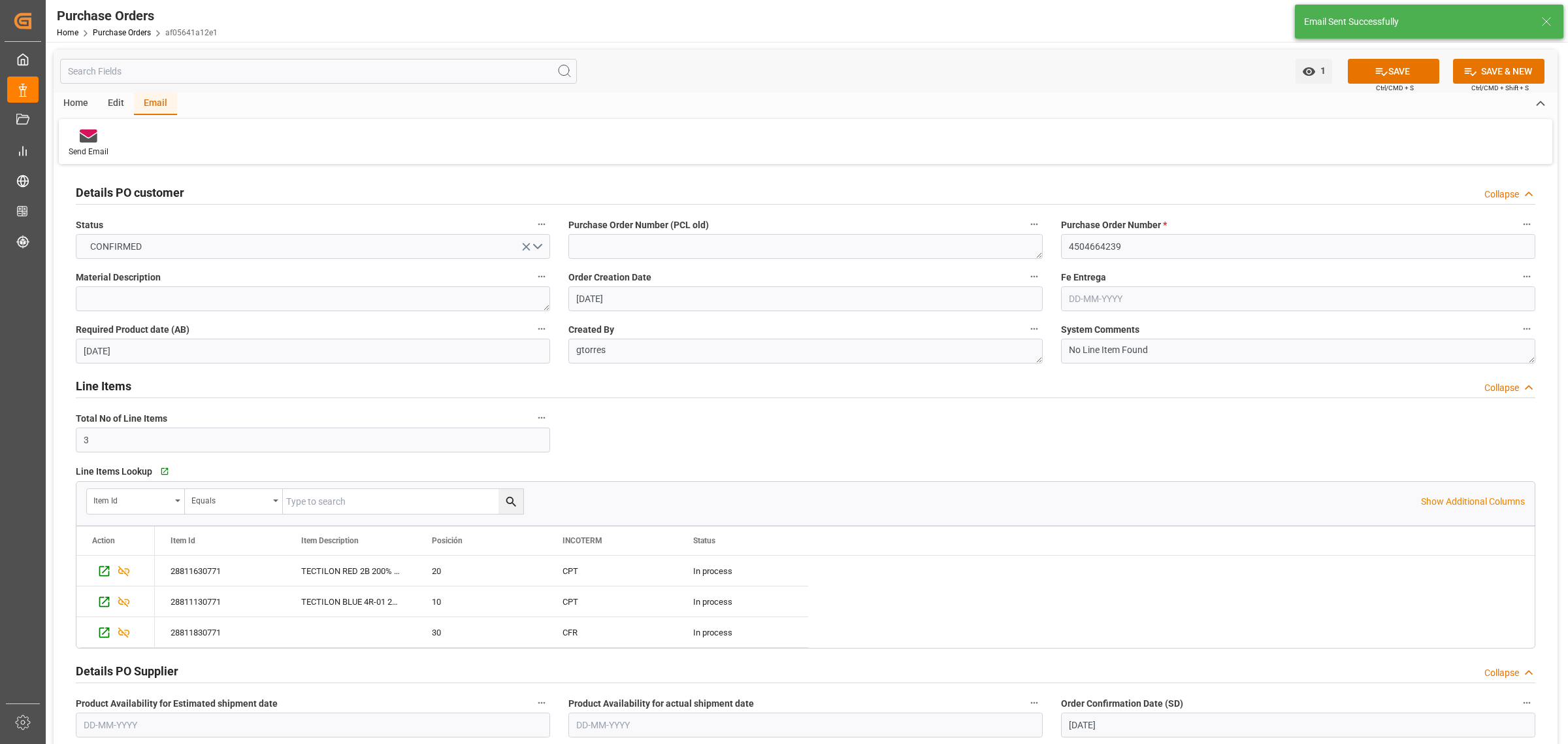
scroll to position [327, 0]
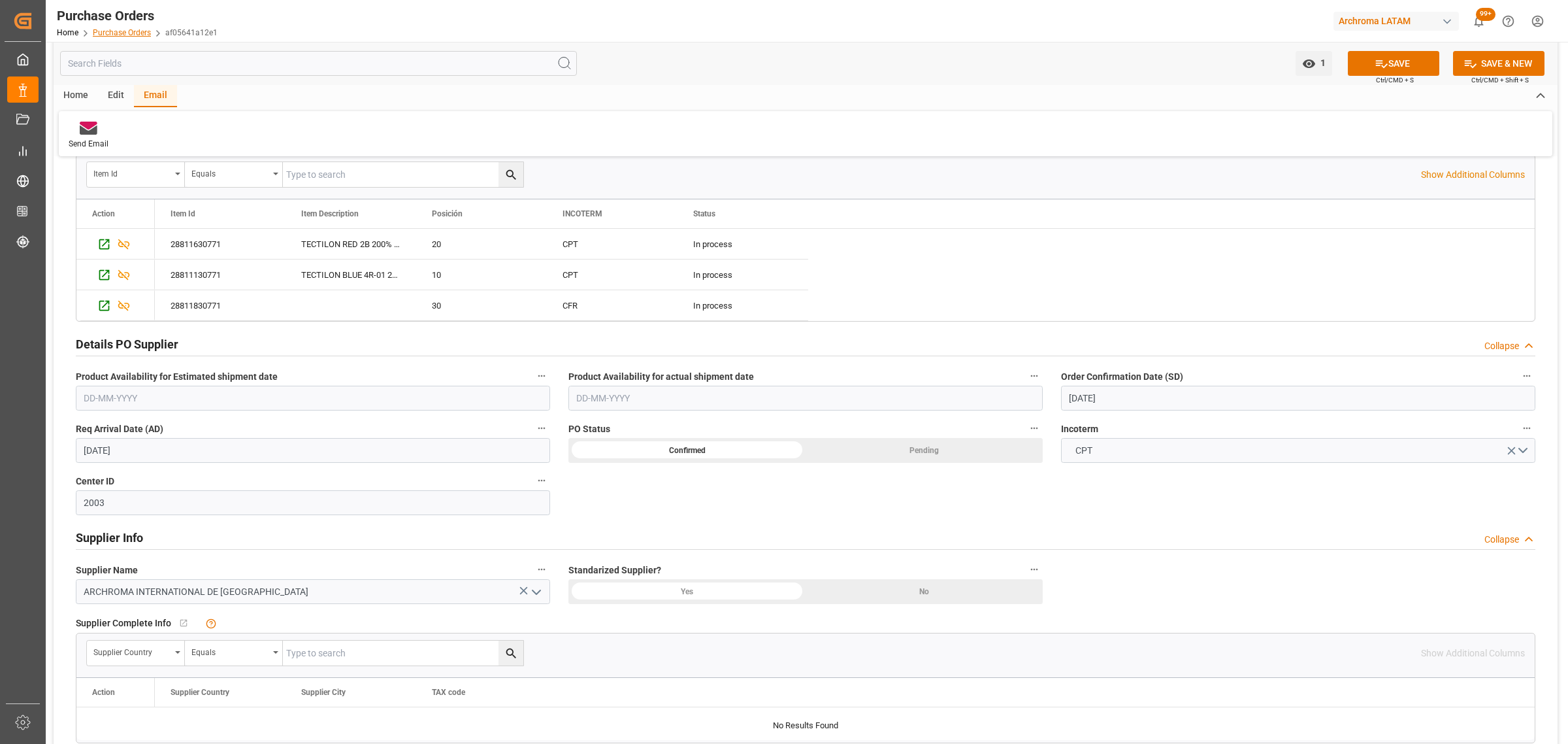
click at [128, 34] on link "Purchase Orders" at bounding box center [122, 33] width 58 height 9
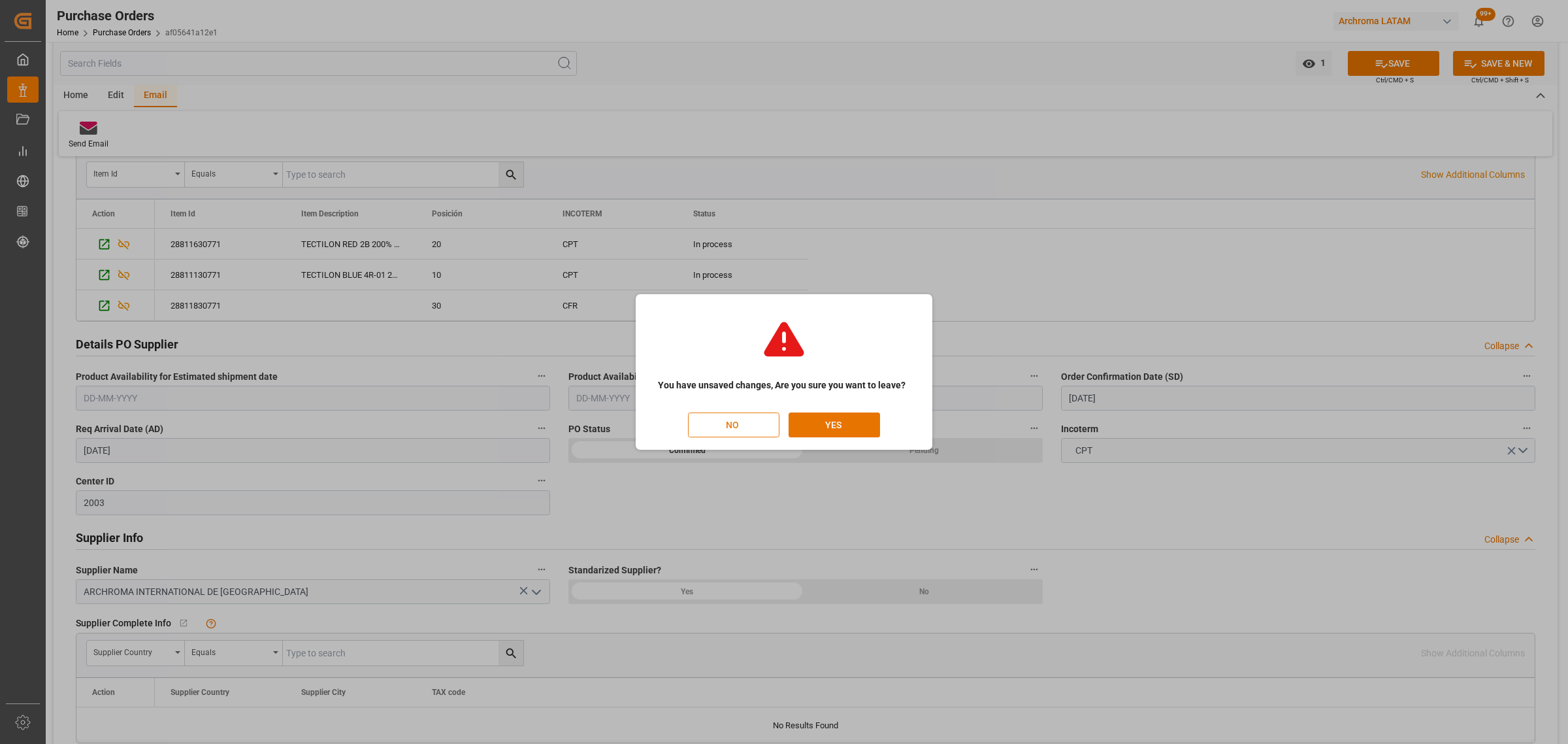
click at [750, 425] on button "NO" at bounding box center [733, 425] width 91 height 25
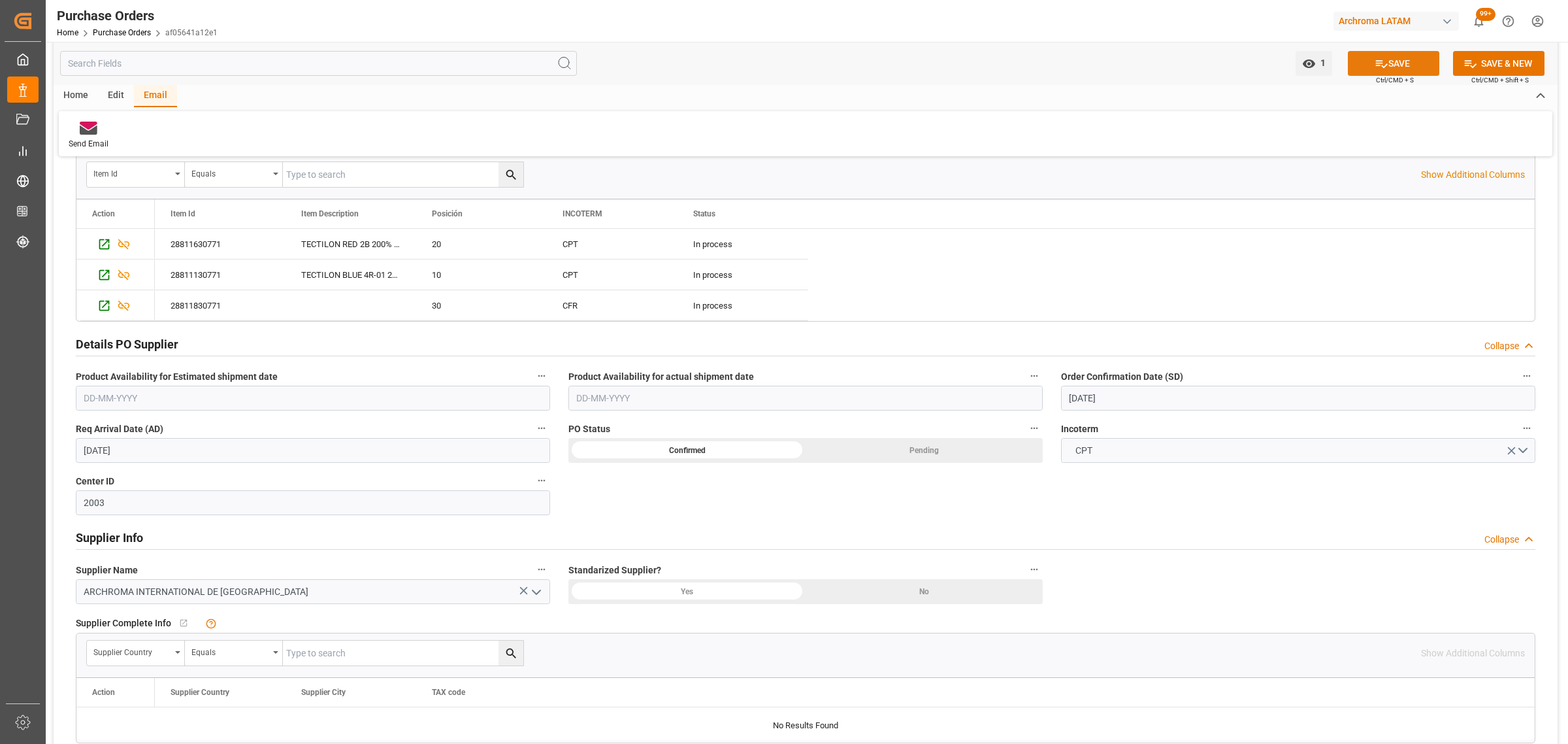
click at [1382, 66] on icon at bounding box center [1382, 64] width 12 height 8
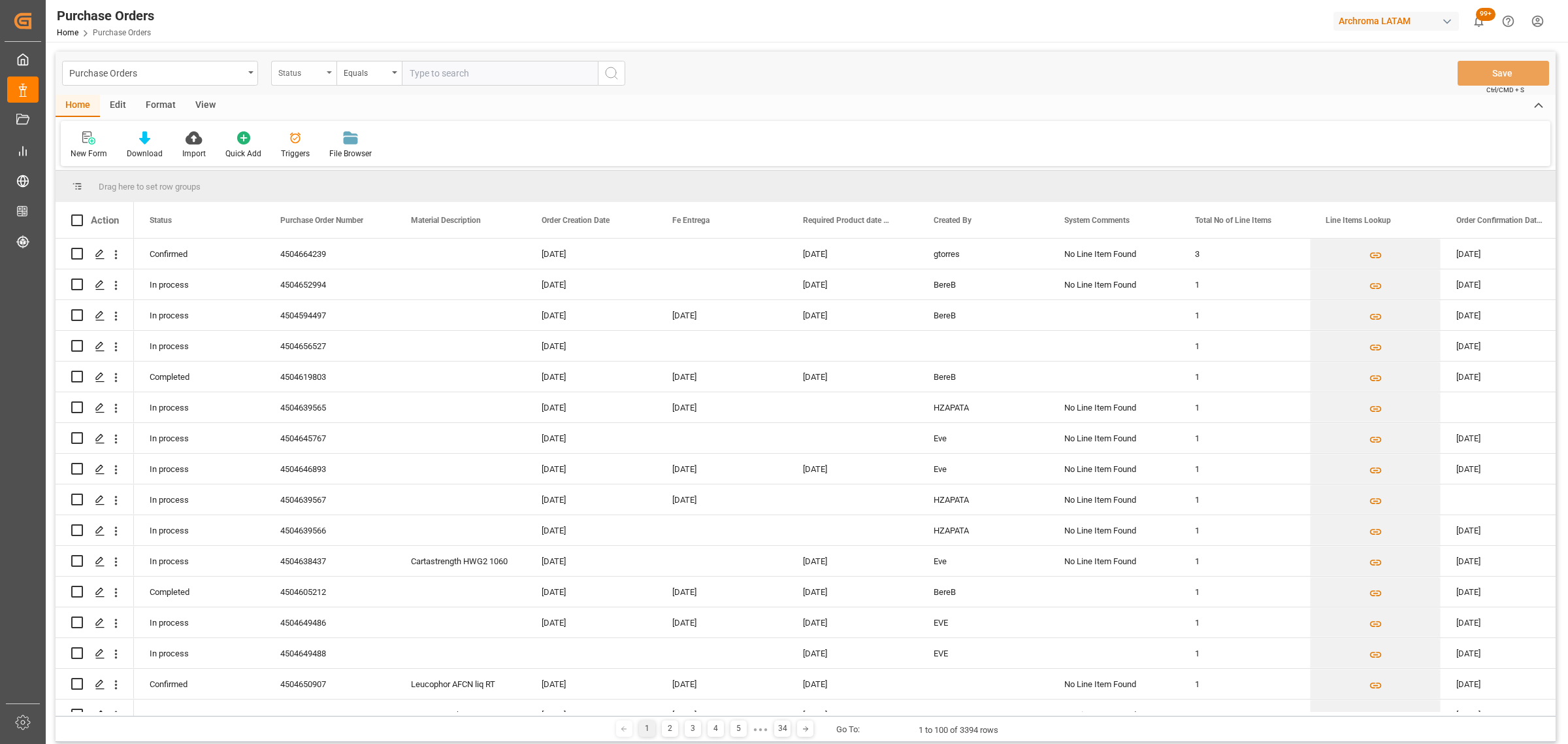
click at [325, 67] on div "Status" at bounding box center [303, 73] width 65 height 25
click at [340, 159] on div "Purchase Order Number" at bounding box center [369, 161] width 195 height 28
click at [377, 82] on div "Equals" at bounding box center [369, 73] width 65 height 25
drag, startPoint x: 405, startPoint y: 159, endPoint x: 409, endPoint y: 149, distance: 10.8
click at [405, 159] on div "Fuzzy search" at bounding box center [434, 161] width 195 height 28
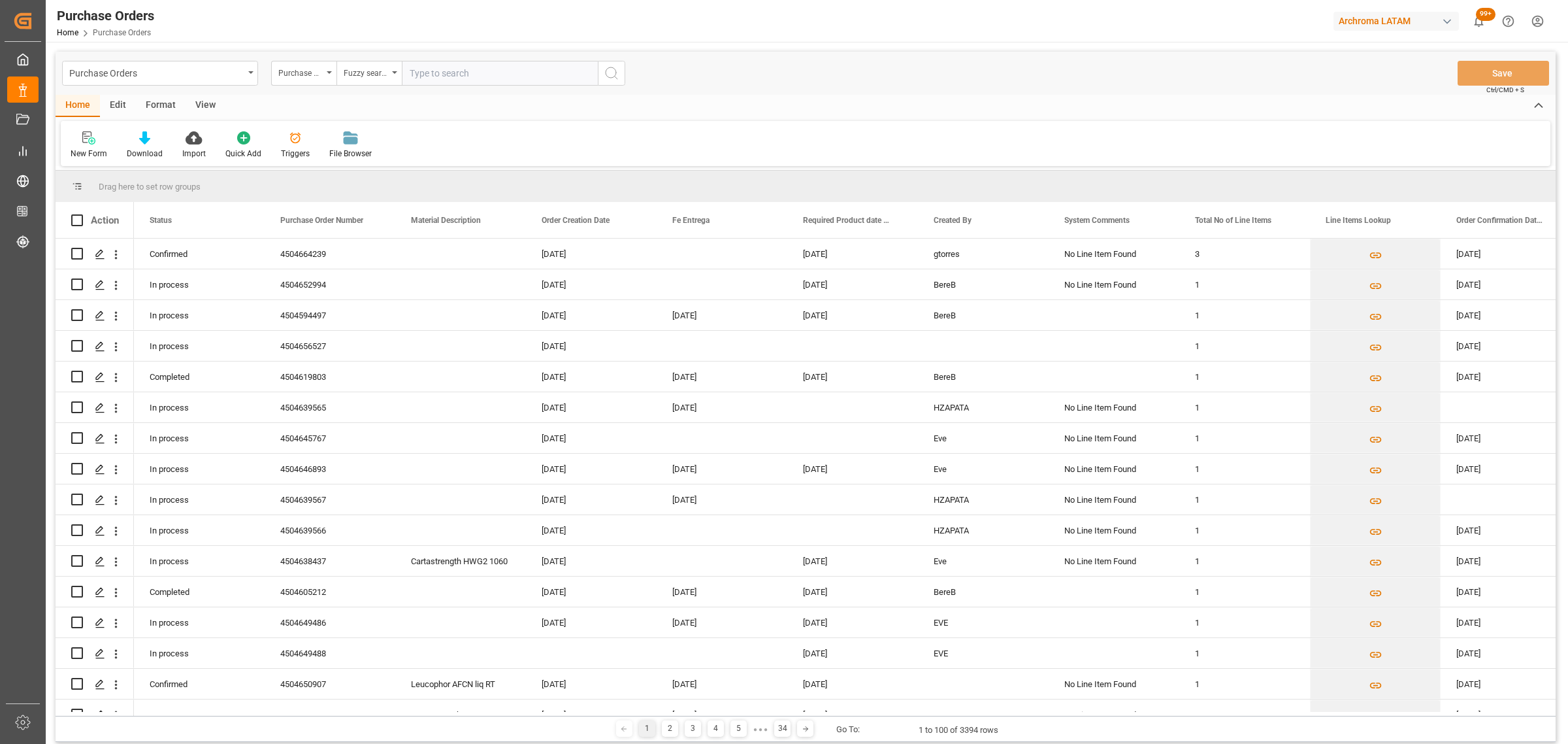
click at [429, 77] on input "text" at bounding box center [500, 73] width 196 height 25
paste input "4504643246"
type input "4504643246"
